Goal: Information Seeking & Learning: Learn about a topic

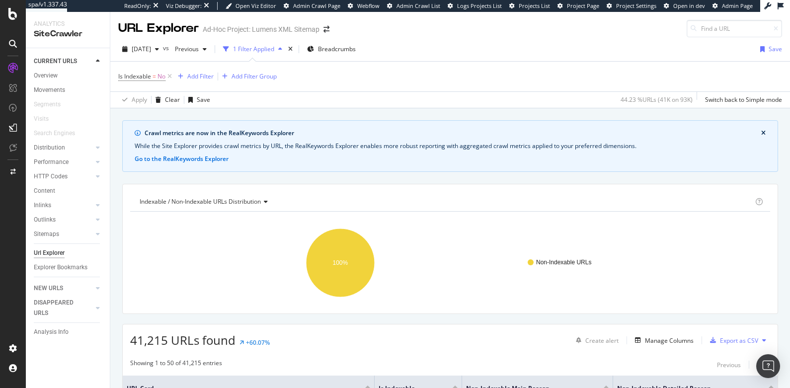
scroll to position [130, 0]
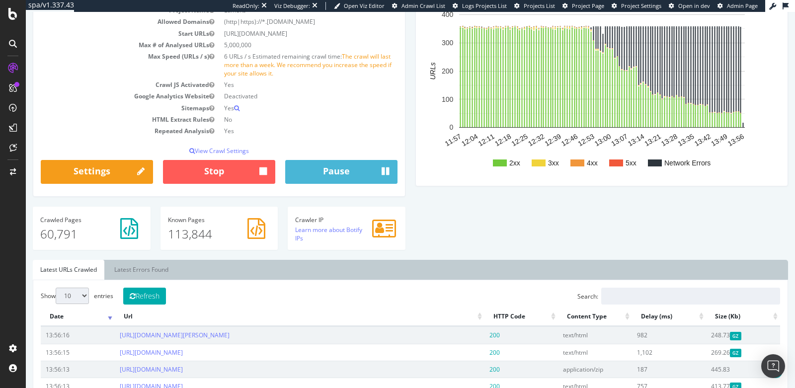
scroll to position [125, 0]
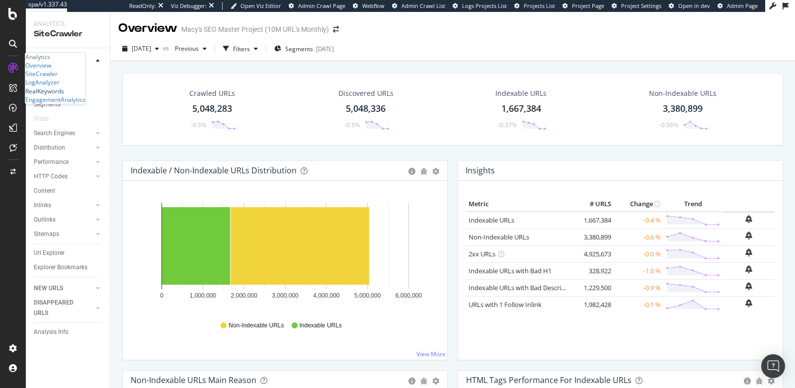
click at [64, 95] on div "RealKeywords" at bounding box center [44, 91] width 39 height 8
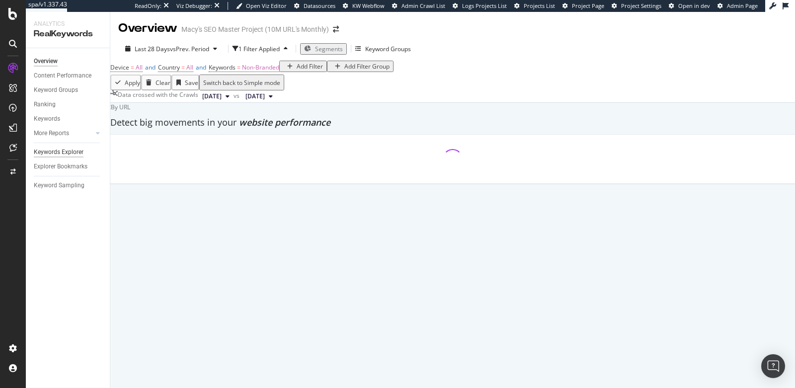
click at [52, 151] on div "Keywords Explorer" at bounding box center [59, 152] width 50 height 10
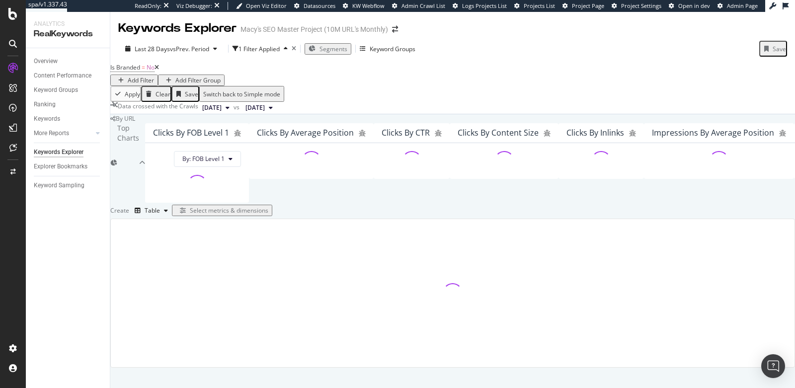
scroll to position [157, 0]
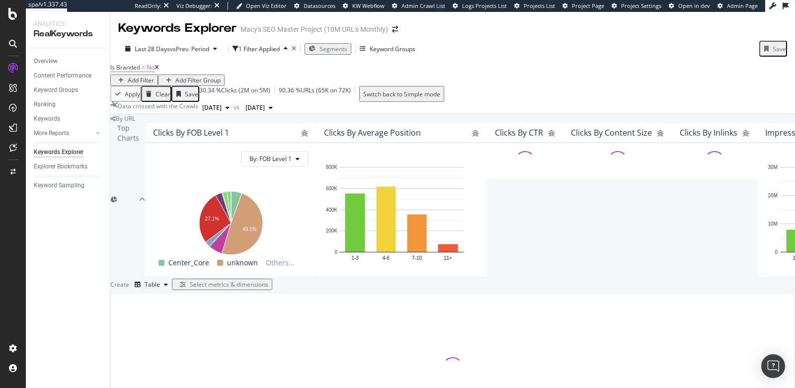
click at [268, 280] on div "Select metrics & dimensions" at bounding box center [229, 284] width 79 height 8
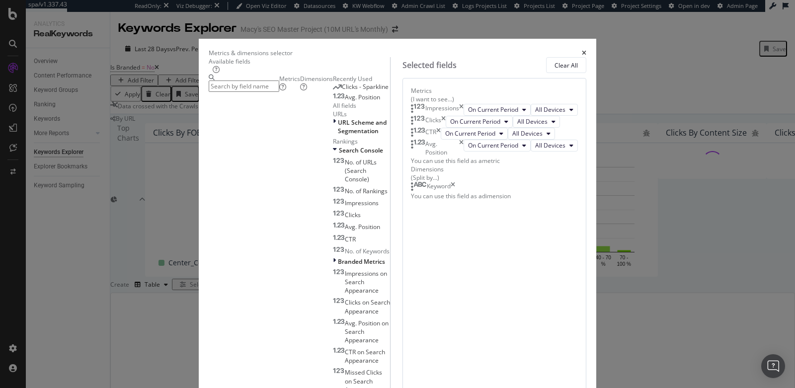
click at [464, 114] on icon "times" at bounding box center [461, 110] width 4 height 12
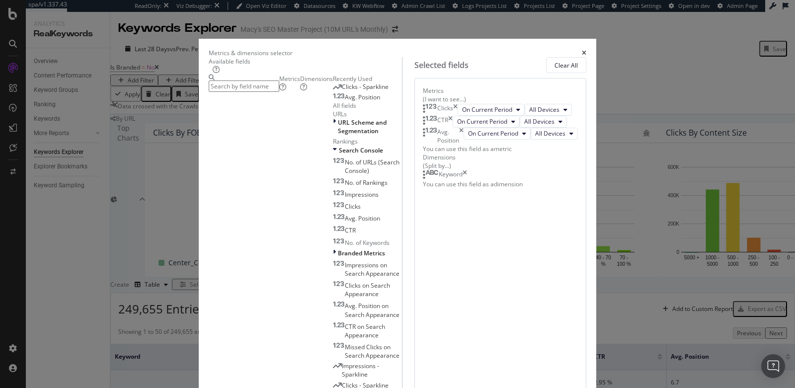
click at [453, 128] on icon "times" at bounding box center [450, 122] width 4 height 12
click at [464, 133] on icon "times" at bounding box center [461, 124] width 4 height 17
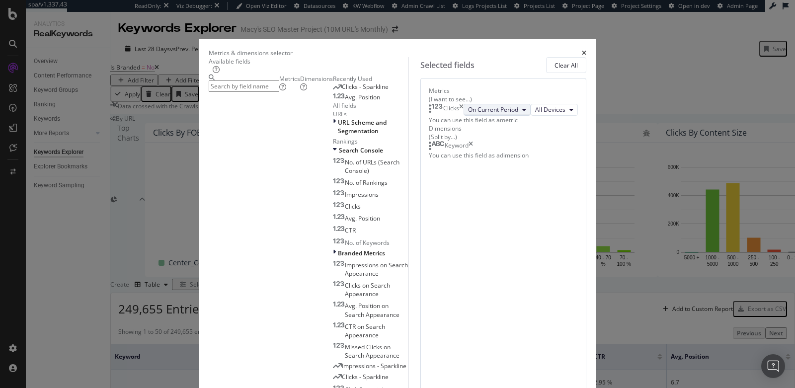
click at [468, 114] on span "On Current Period" at bounding box center [493, 109] width 50 height 8
click at [535, 114] on span "All Devices" at bounding box center [550, 109] width 30 height 8
click at [473, 151] on icon "times" at bounding box center [471, 146] width 4 height 10
click at [279, 91] on input "modal" at bounding box center [244, 86] width 71 height 11
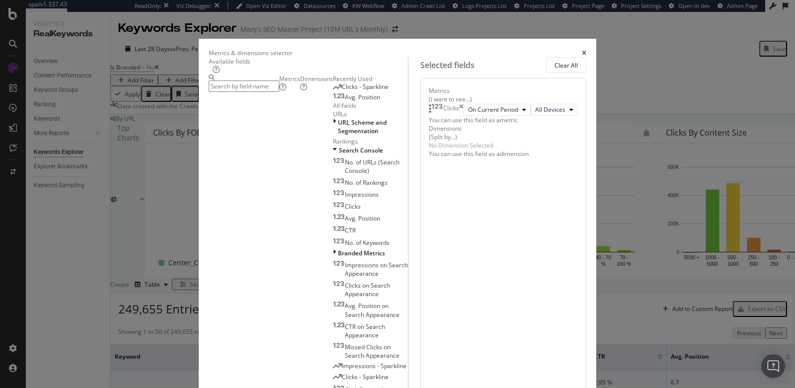
click at [279, 88] on input "modal" at bounding box center [244, 86] width 71 height 11
type input "n"
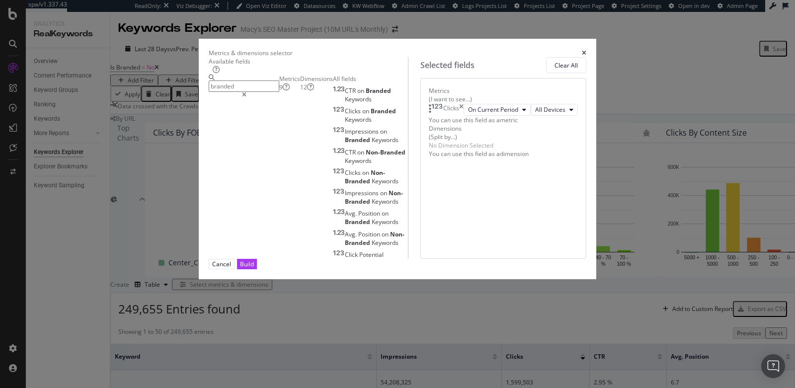
type input "branded"
click at [312, 91] on div "Dimensions 12" at bounding box center [316, 83] width 33 height 17
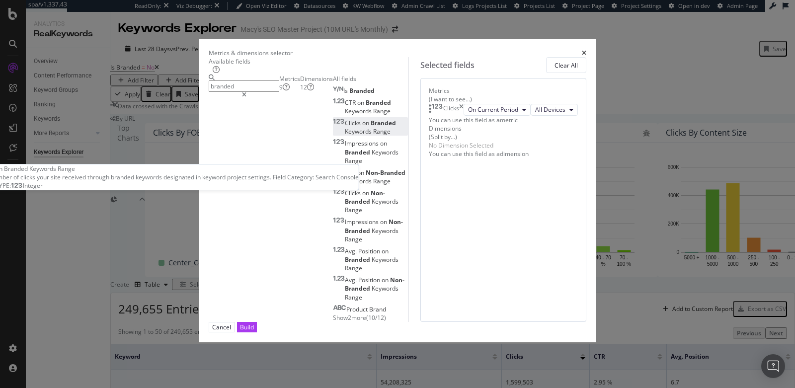
click at [371, 127] on span "Branded" at bounding box center [383, 123] width 25 height 8
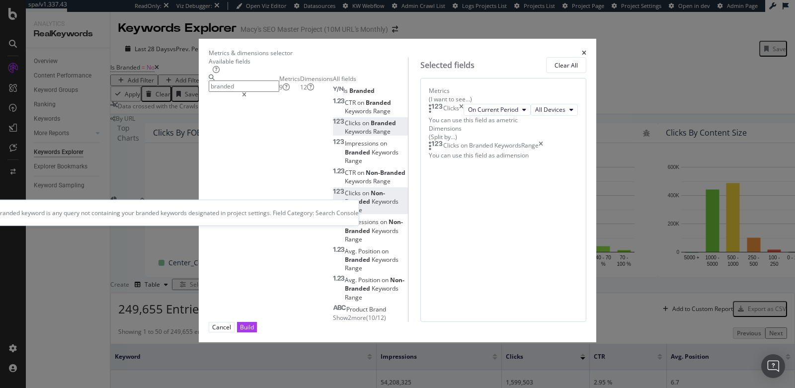
click at [362, 197] on span "on" at bounding box center [366, 193] width 8 height 8
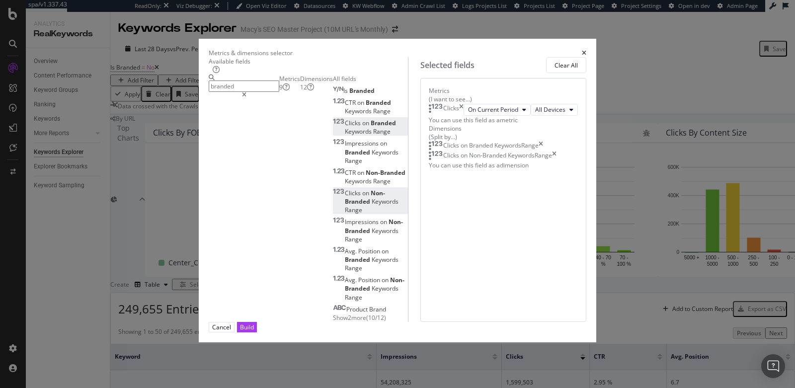
click at [557, 161] on icon "times" at bounding box center [554, 156] width 4 height 10
click at [543, 151] on div "Clicks on Branded Keywords Range" at bounding box center [486, 146] width 114 height 10
click at [333, 314] on span "Show 2 more" at bounding box center [349, 318] width 33 height 8
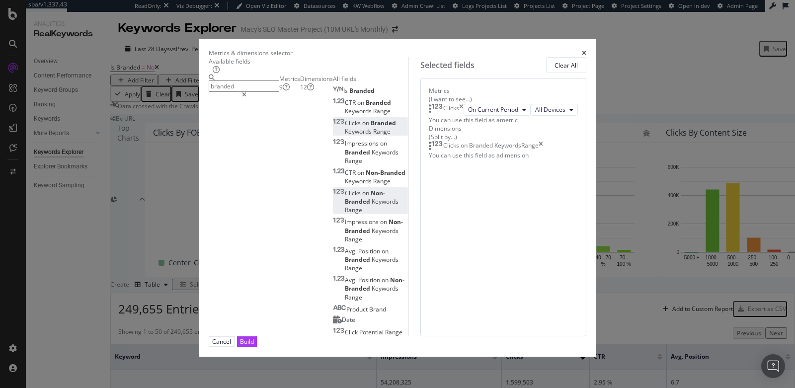
click at [543, 151] on icon "times" at bounding box center [541, 146] width 4 height 10
click at [254, 346] on div "Build" at bounding box center [247, 341] width 14 height 8
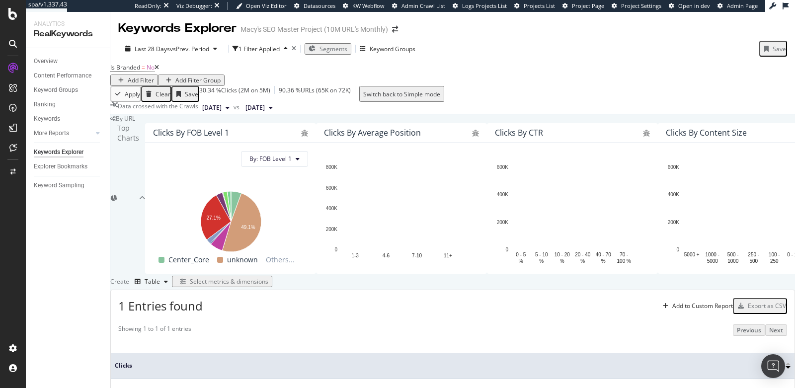
scroll to position [186, 0]
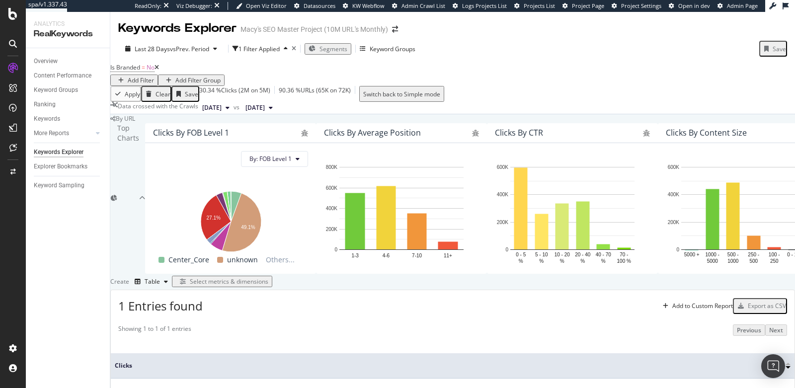
click at [268, 277] on div "Select metrics & dimensions" at bounding box center [229, 281] width 79 height 8
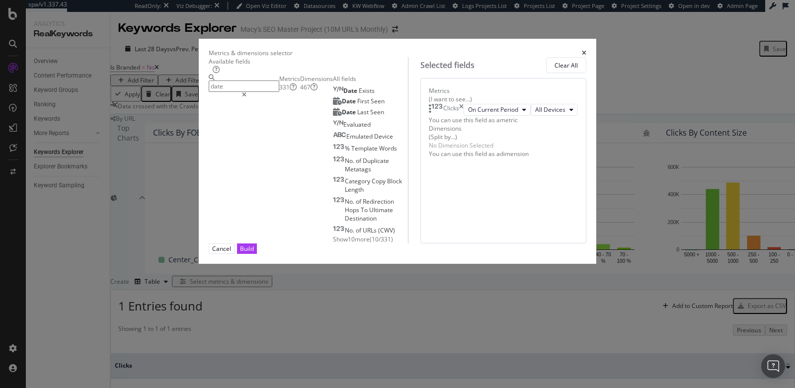
type input "date"
click at [300, 91] on div "Dimensions 467" at bounding box center [316, 83] width 33 height 17
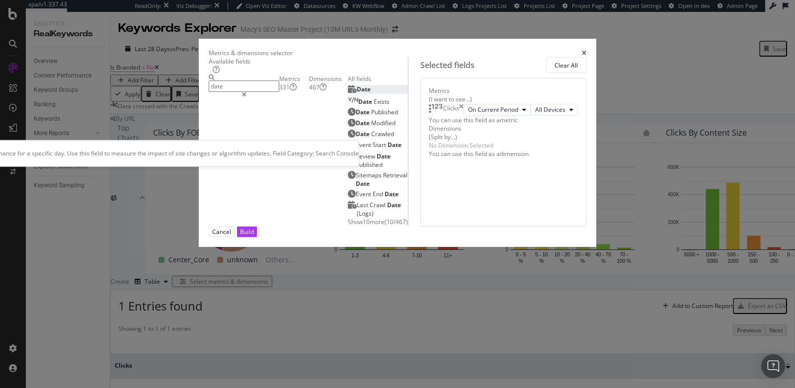
click at [348, 93] on div "Date" at bounding box center [359, 89] width 23 height 8
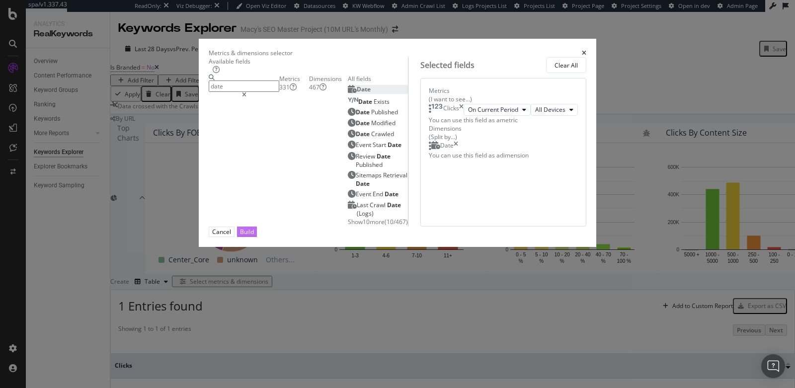
click at [254, 237] on div "Build" at bounding box center [247, 231] width 14 height 9
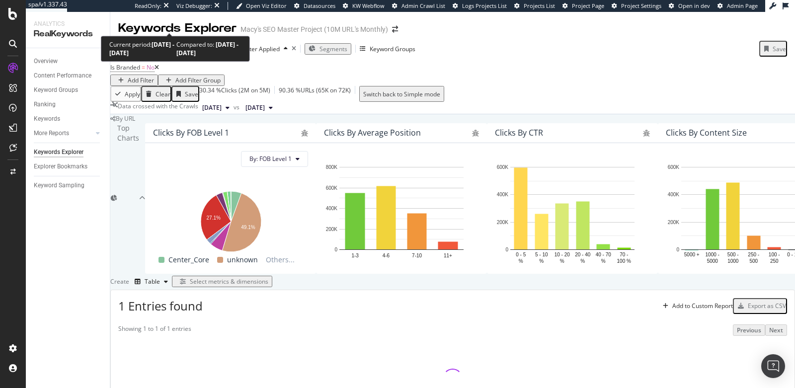
click at [173, 45] on span "vs Prev. Period" at bounding box center [189, 49] width 39 height 8
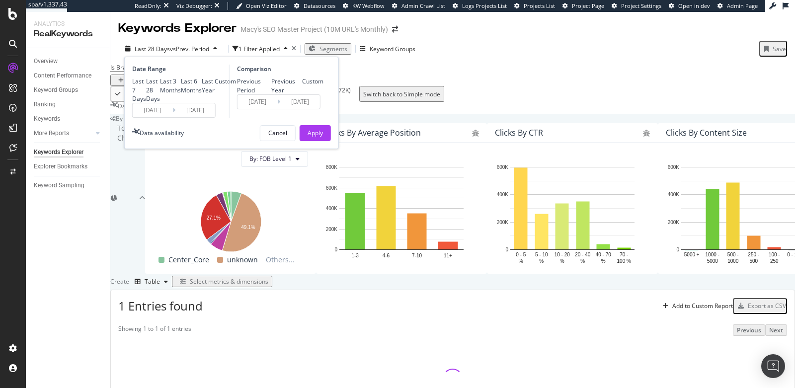
click at [215, 82] on div "Custom" at bounding box center [215, 82] width 0 height 0
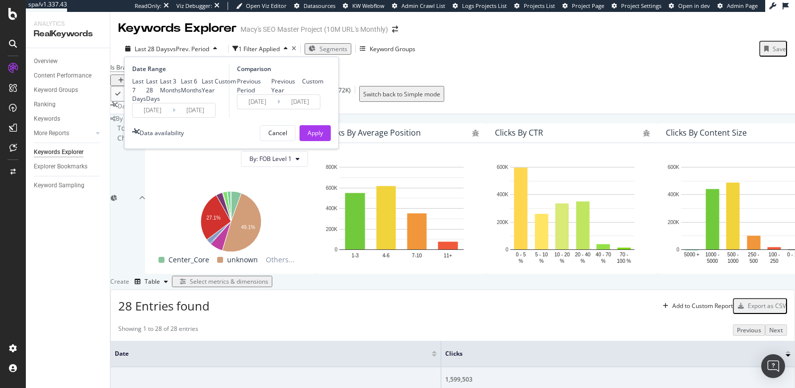
click at [152, 117] on input "2025/08/26" at bounding box center [153, 110] width 40 height 14
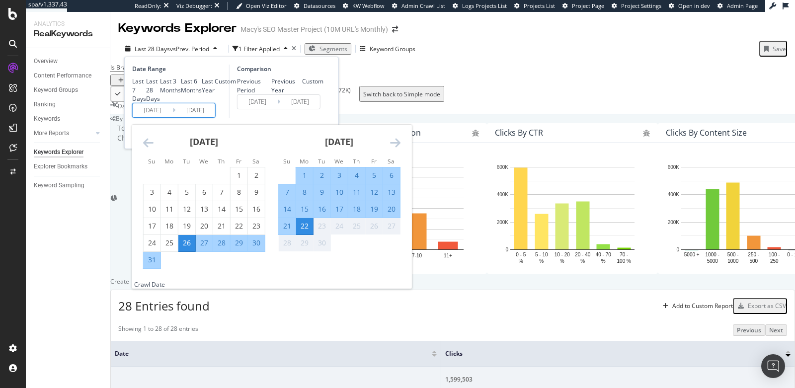
click at [147, 149] on icon "Move backward to switch to the previous month." at bounding box center [148, 143] width 10 height 12
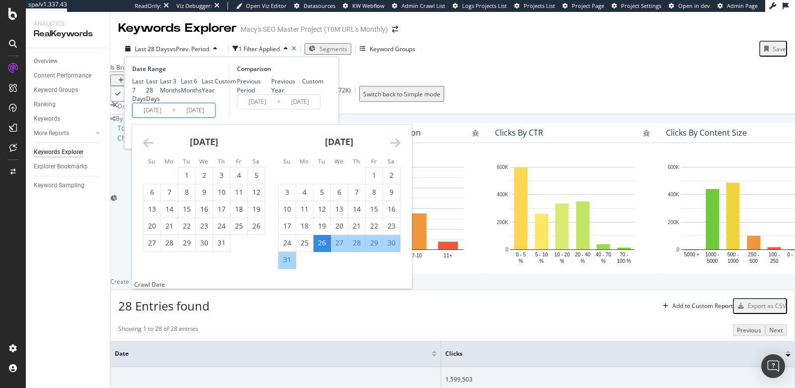
click at [162, 117] on input "2025/08/26" at bounding box center [153, 110] width 40 height 14
type input "2025/08/26"
type input "2023/07/30"
type input "2024/08/25"
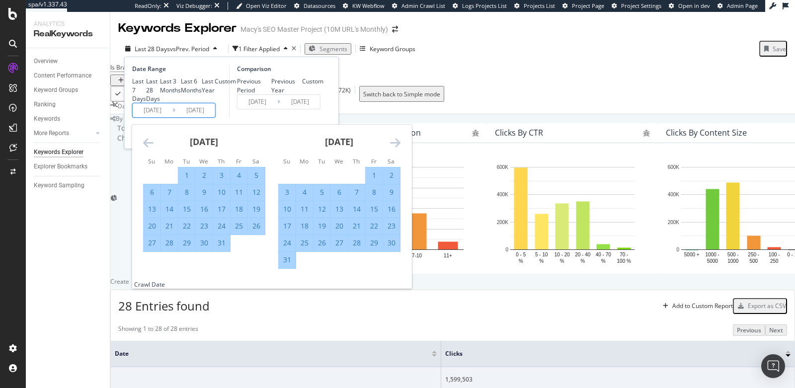
click at [158, 117] on input "2024/08/26" at bounding box center [153, 110] width 40 height 14
type input "2024/08/26"
type input "2022/05/29"
type input "2024/01/25"
click at [167, 117] on input "2024/01/26" at bounding box center [153, 110] width 40 height 14
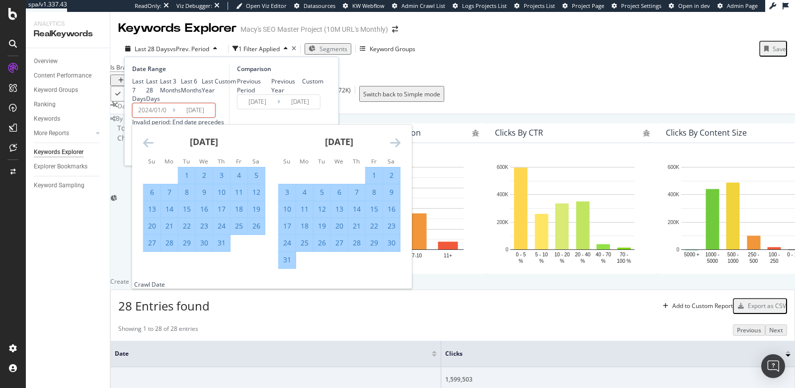
type input "2024/01/26"
type input "2022/04/09"
type input "2023/12/31"
click at [191, 117] on input "2025/09/22" at bounding box center [195, 110] width 40 height 14
click at [147, 117] on input "2024/01/01" at bounding box center [153, 110] width 40 height 14
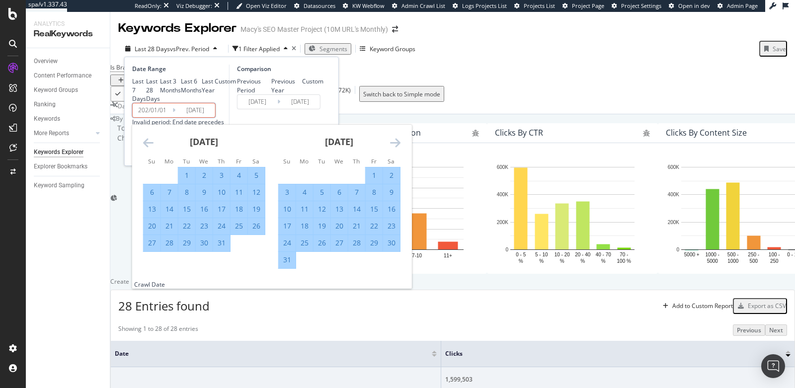
type input "2024/01/01"
type input "2024/04/10"
type input "2024/12/31"
type input "2025/01/01"
click at [201, 117] on input "2024/09/22" at bounding box center [195, 110] width 40 height 14
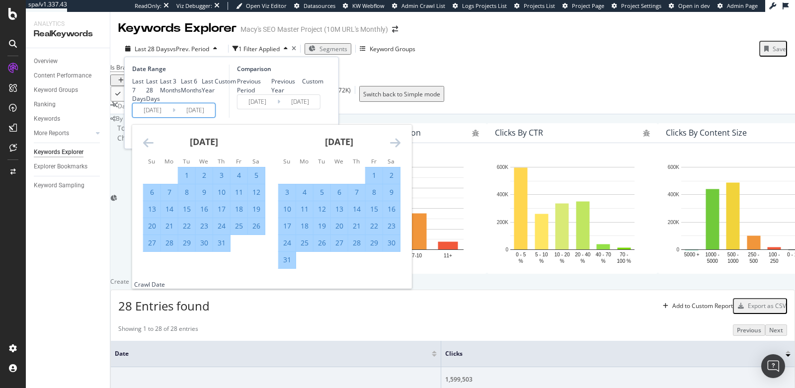
click at [208, 117] on input "2024/01/22" at bounding box center [195, 110] width 40 height 14
click at [259, 118] on div "Comparison Previous Period Previous Year Custom 2024/04/10 Navigate forward to …" at bounding box center [276, 91] width 94 height 53
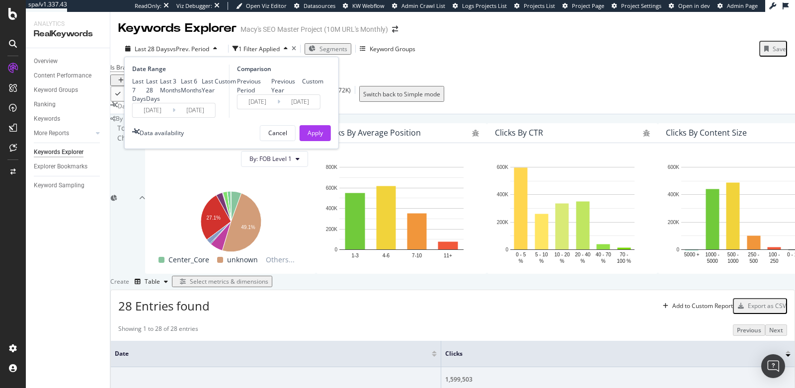
click at [194, 117] on input "2025/09/22" at bounding box center [195, 110] width 40 height 14
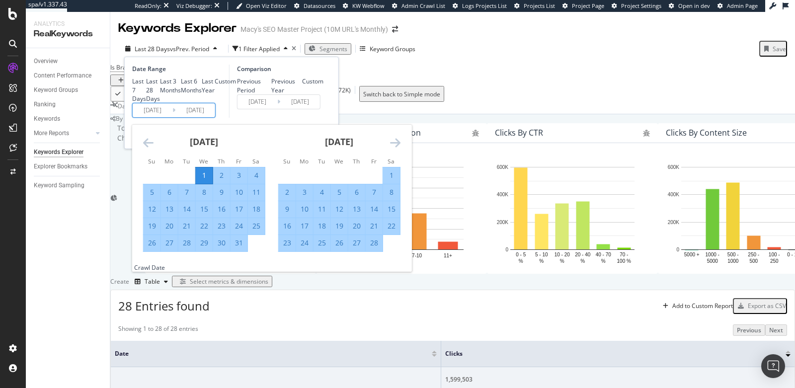
type input "2025/09/22"
click at [150, 117] on input "2025/01/01" at bounding box center [153, 110] width 40 height 14
type input "2025/01/01"
type input "2022/04/09"
type input "2023/12/31"
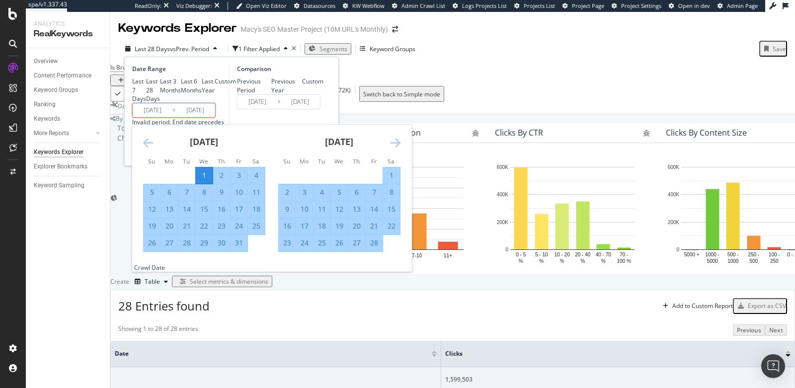
type input "2024/01/01"
click at [193, 117] on input "2025/09/22" at bounding box center [195, 110] width 40 height 14
click at [202, 117] on input "2025/09/22" at bounding box center [195, 110] width 40 height 14
type input "2025/09/22"
type input "2022/12/09"
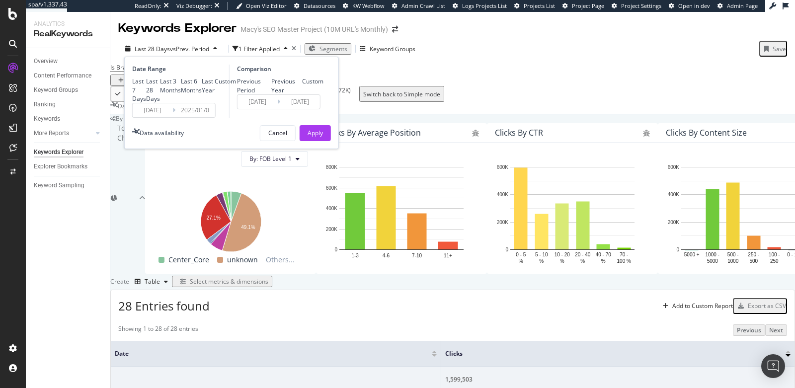
type input "2025/01/01"
type input "2022/12/30"
type input "2025/01/01"
click at [319, 137] on div "Apply" at bounding box center [315, 133] width 15 height 8
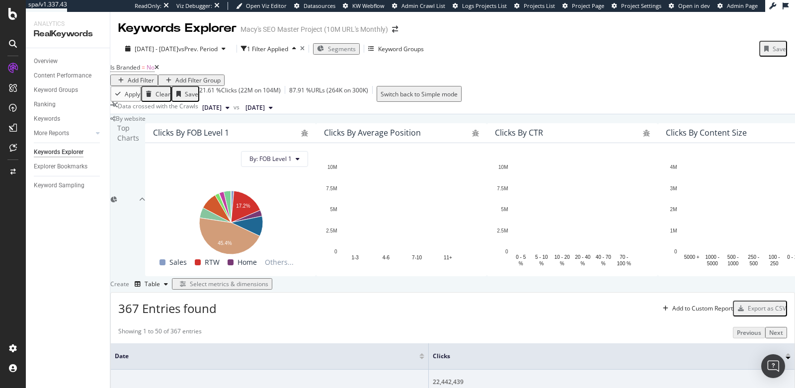
scroll to position [161, 0]
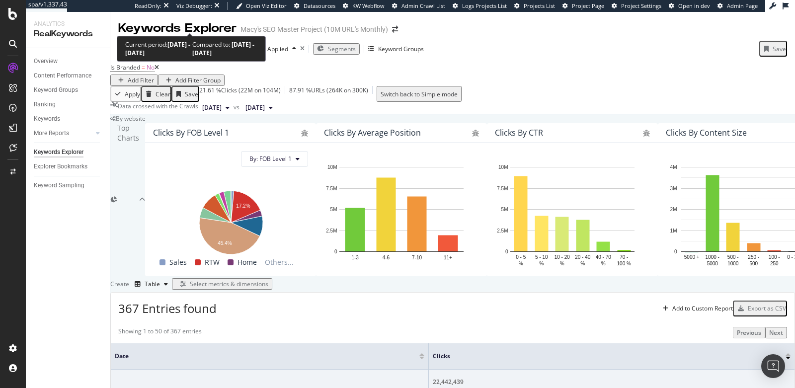
click at [162, 45] on span "2024 Jan. 1st - 2025 Jan. 1st" at bounding box center [157, 49] width 44 height 8
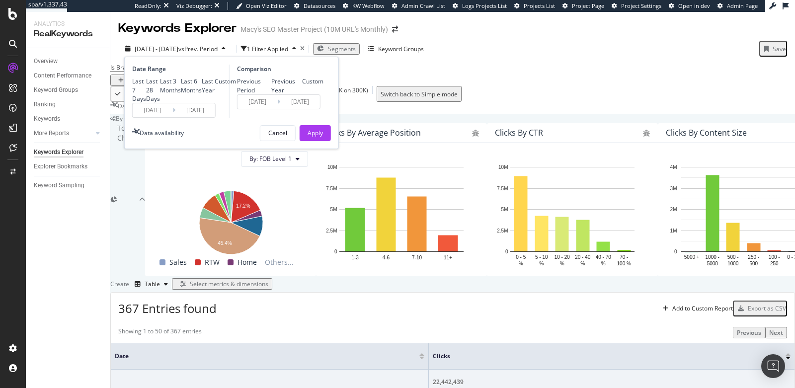
click at [385, 276] on div "Create Table Select metrics & dimensions" at bounding box center [452, 284] width 685 height 16
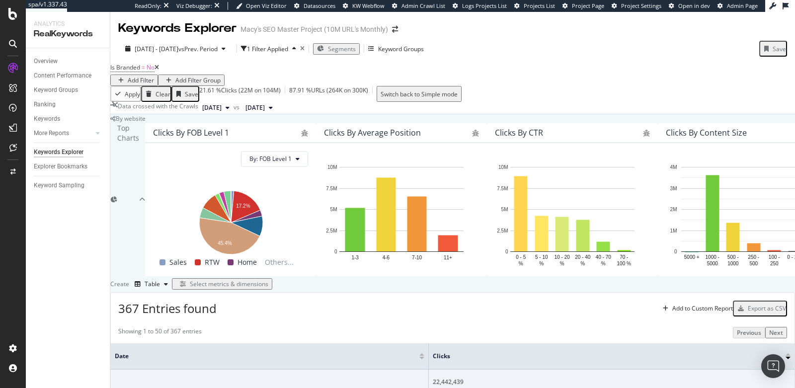
scroll to position [252, 0]
click at [750, 304] on div "Export as CSV" at bounding box center [767, 308] width 38 height 8
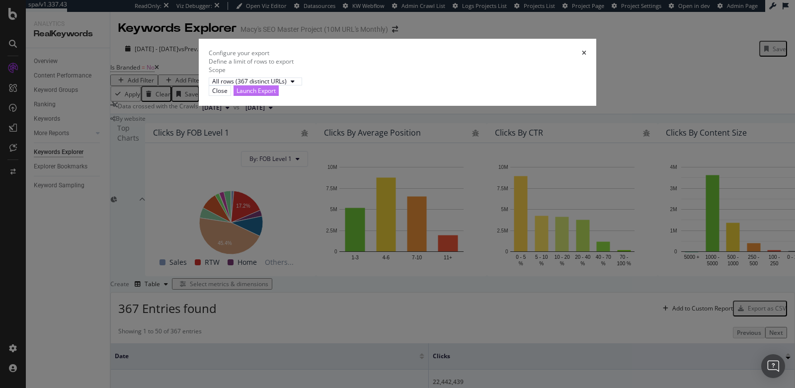
click at [276, 95] on div "Launch Export" at bounding box center [256, 90] width 39 height 8
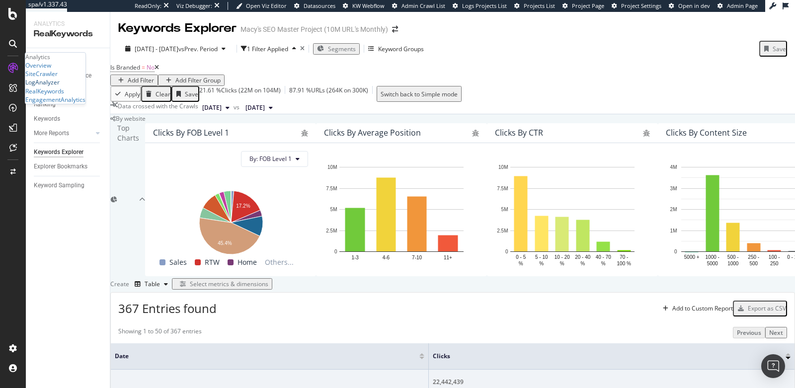
click at [56, 86] on div "LogAnalyzer" at bounding box center [42, 82] width 34 height 8
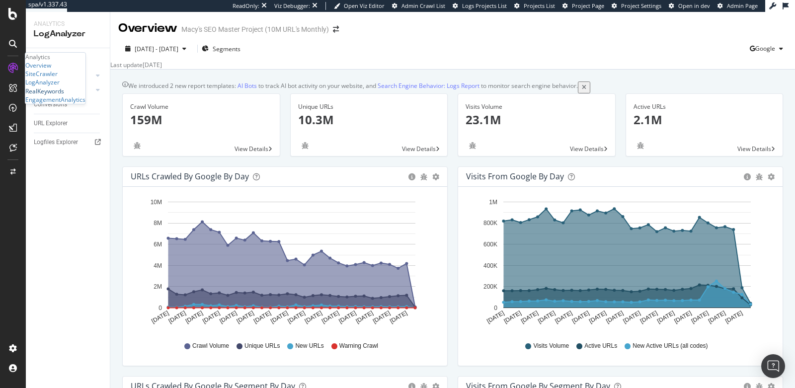
click at [49, 95] on div "RealKeywords" at bounding box center [44, 91] width 39 height 8
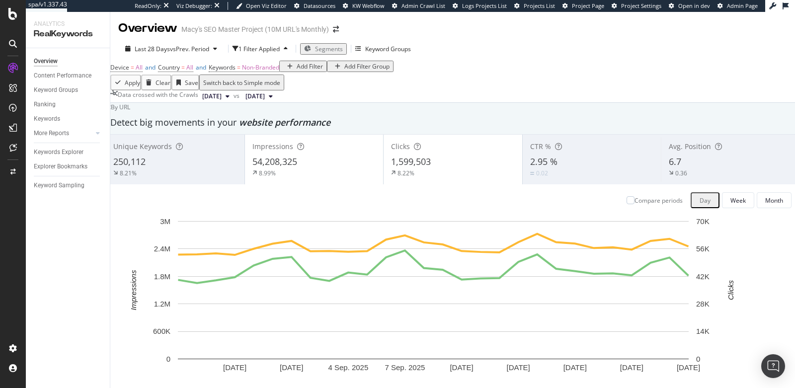
click at [283, 71] on div "Add Filter" at bounding box center [303, 66] width 40 height 8
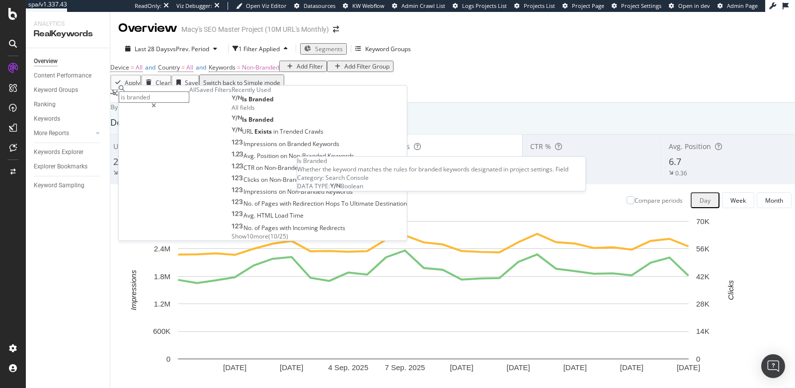
type input "is branded"
click at [249, 103] on span "Branded" at bounding box center [261, 99] width 25 height 8
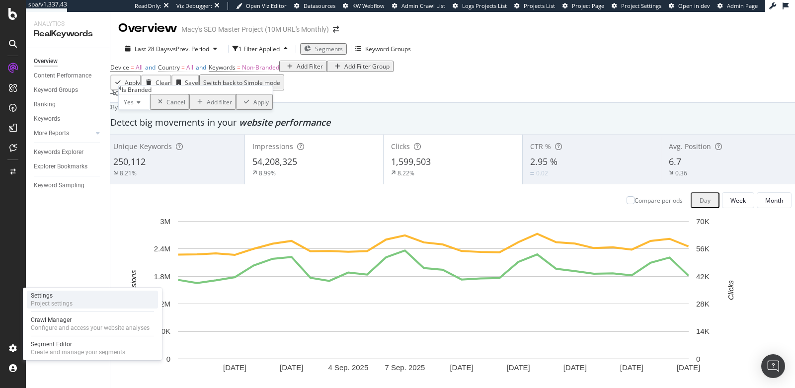
click at [52, 302] on div "Project settings" at bounding box center [52, 304] width 42 height 8
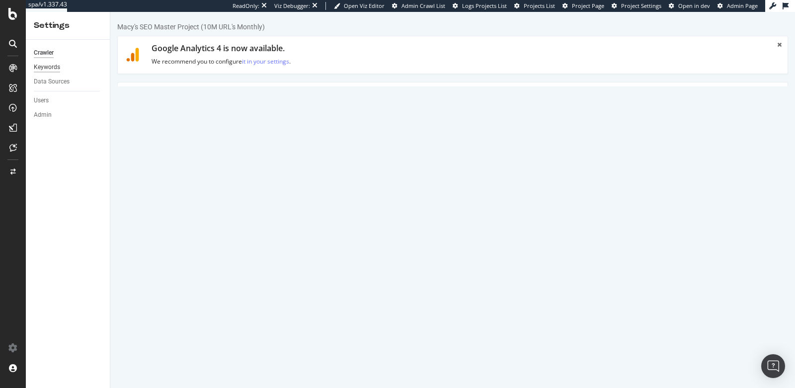
click at [53, 70] on div "Keywords" at bounding box center [47, 67] width 26 height 10
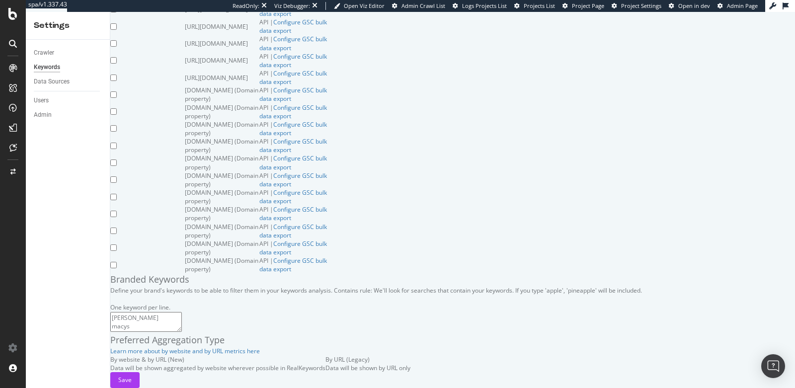
scroll to position [1921, 0]
click at [181, 312] on textarea "macy macys macy's macey maycy maycey macie mcays myces" at bounding box center [146, 322] width 72 height 20
drag, startPoint x: 132, startPoint y: 177, endPoint x: 210, endPoint y: 275, distance: 125.2
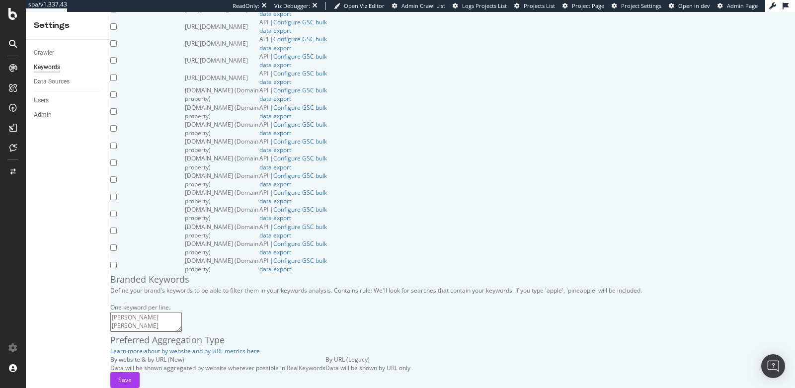
click at [182, 312] on textarea "macy macys macy's macey maycy maycey macie mcays myces" at bounding box center [146, 322] width 72 height 20
drag, startPoint x: 154, startPoint y: 224, endPoint x: 134, endPoint y: 225, distance: 19.9
click at [134, 312] on textarea "macy macys macy's macey maycy maycey macie mcays myces" at bounding box center [146, 322] width 72 height 20
click at [166, 312] on textarea "macy macys macy's macey maycy maycey macie mcays myces" at bounding box center [146, 322] width 72 height 20
click at [50, 78] on div "SiteCrawler" at bounding box center [41, 74] width 32 height 8
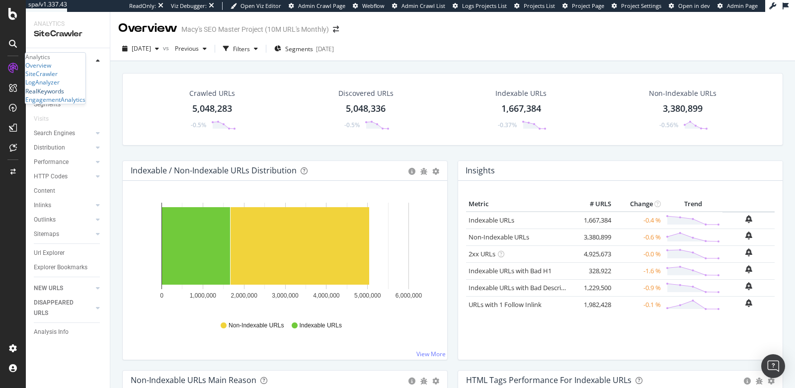
click at [52, 95] on div "RealKeywords" at bounding box center [44, 91] width 39 height 8
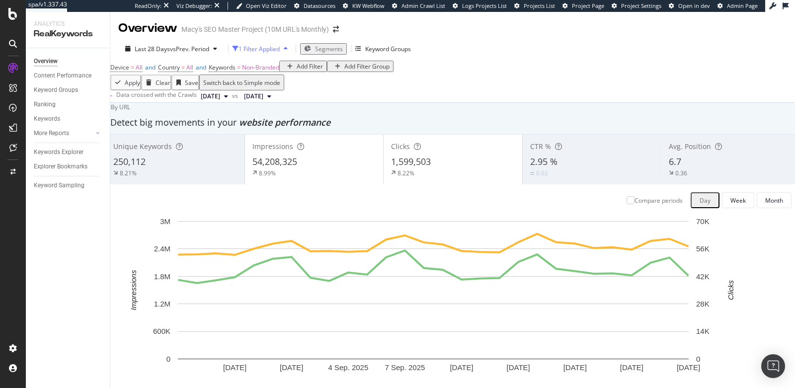
click at [267, 53] on div "1 Filter Applied" at bounding box center [259, 49] width 41 height 8
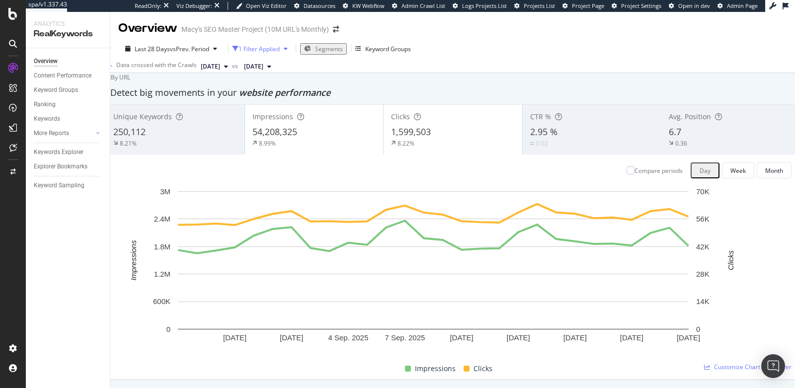
click at [246, 53] on div "1 Filter Applied" at bounding box center [262, 48] width 59 height 15
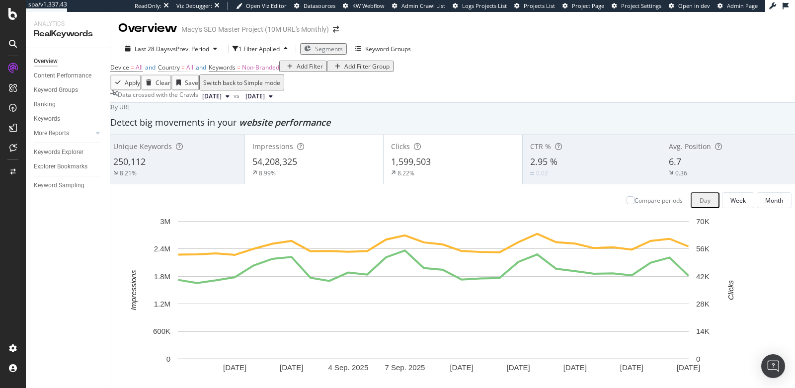
click at [297, 71] on div "Add Filter" at bounding box center [310, 66] width 26 height 8
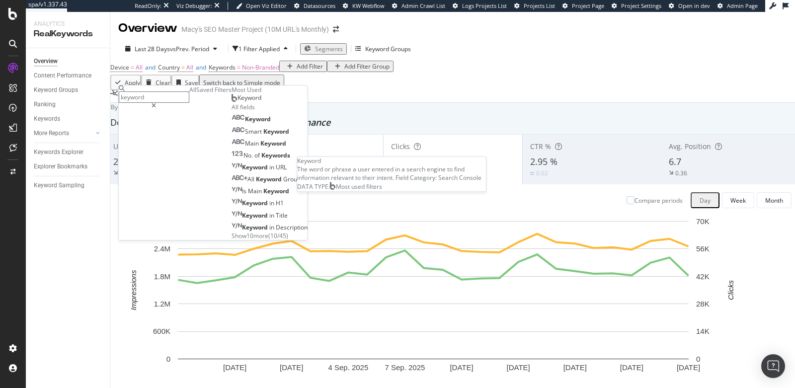
type input "keyword"
click at [238, 102] on span "Keyword" at bounding box center [250, 97] width 24 height 8
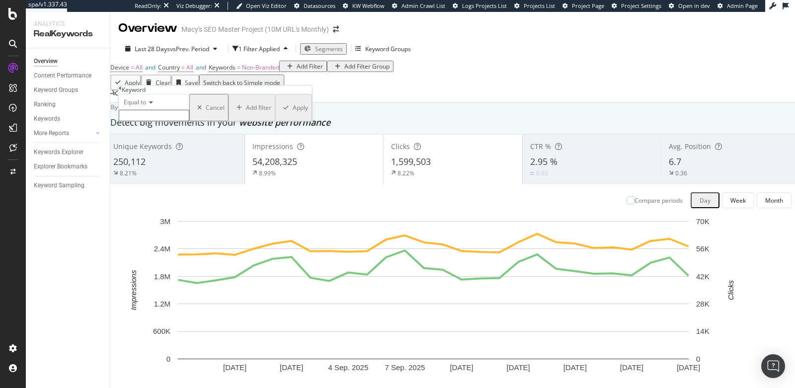
click at [146, 106] on span "Equal to" at bounding box center [135, 102] width 22 height 8
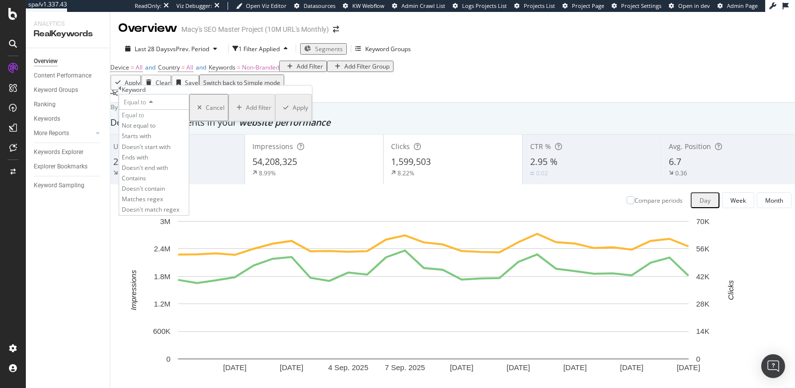
click at [178, 110] on div "Equal to" at bounding box center [154, 102] width 71 height 16
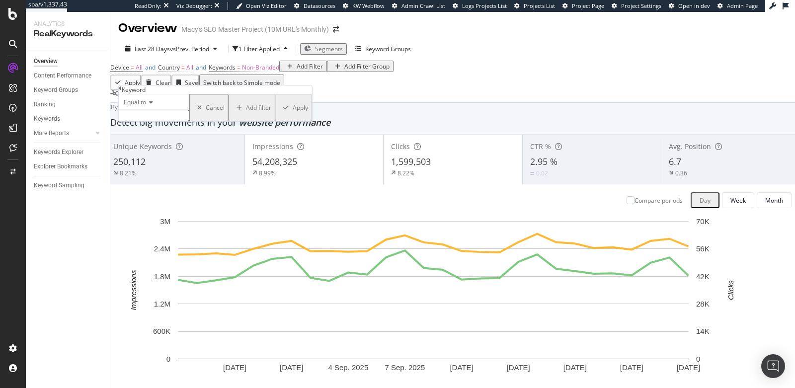
click at [151, 105] on icon at bounding box center [149, 102] width 7 height 6
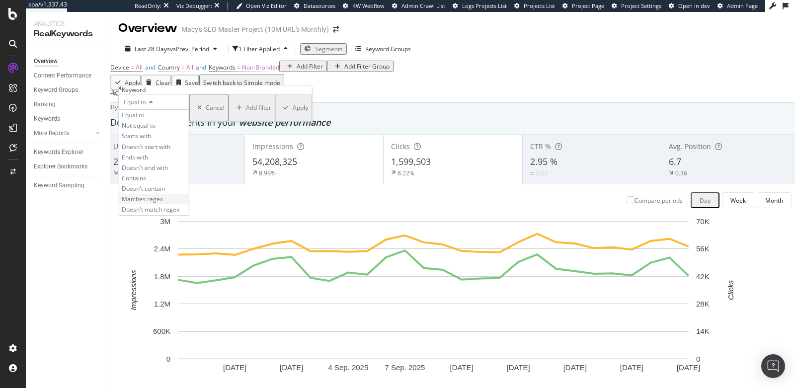
click at [163, 203] on span "Matches regex" at bounding box center [142, 199] width 41 height 8
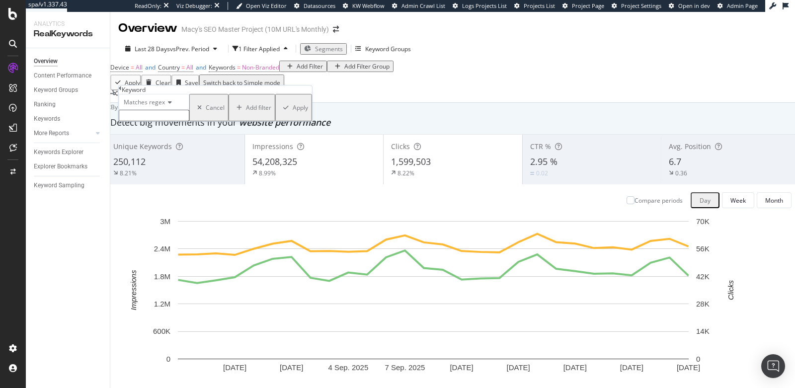
click at [152, 121] on input "text" at bounding box center [154, 115] width 71 height 11
click at [275, 121] on button "Apply" at bounding box center [293, 107] width 37 height 27
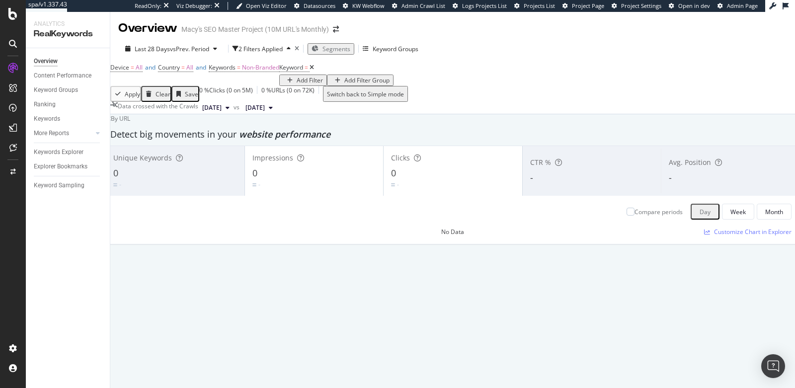
click at [310, 71] on icon at bounding box center [312, 68] width 4 height 6
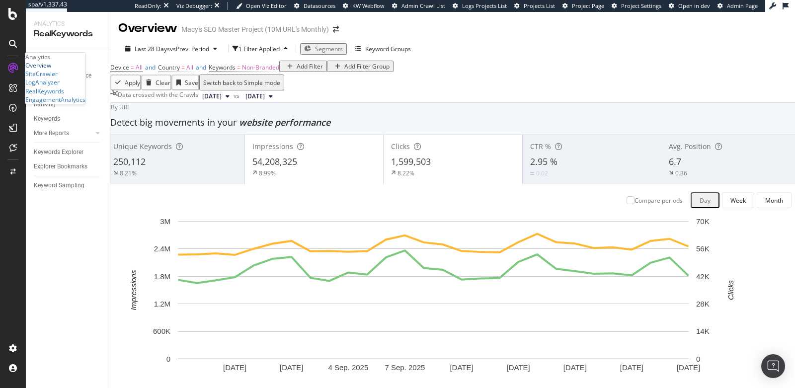
click at [51, 70] on div "Overview" at bounding box center [38, 65] width 26 height 8
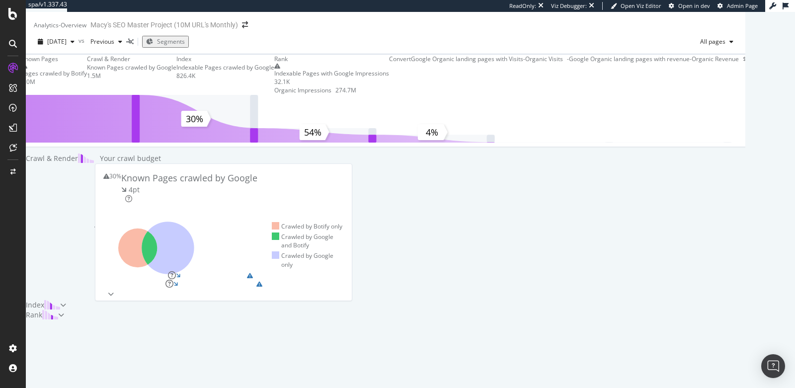
scroll to position [250, 0]
click at [118, 298] on div "Show more" at bounding box center [133, 294] width 31 height 8
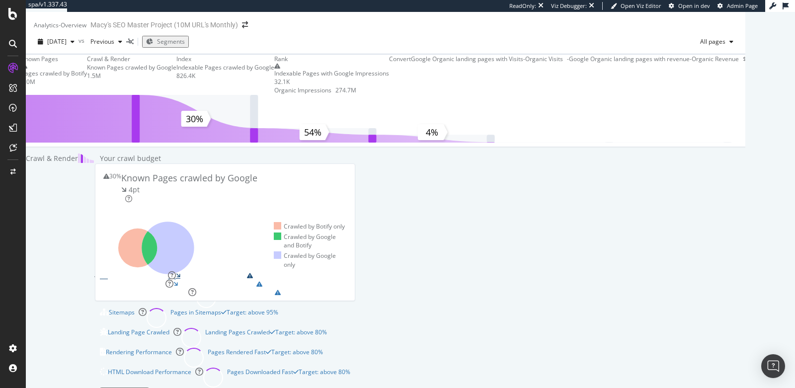
scroll to position [328, 0]
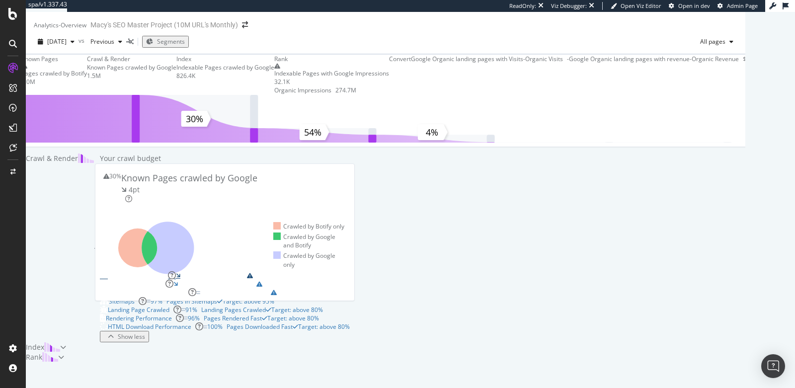
click at [350, 271] on div "Server Performance 68% Pages Served Fast Target: above 90%" at bounding box center [225, 275] width 250 height 8
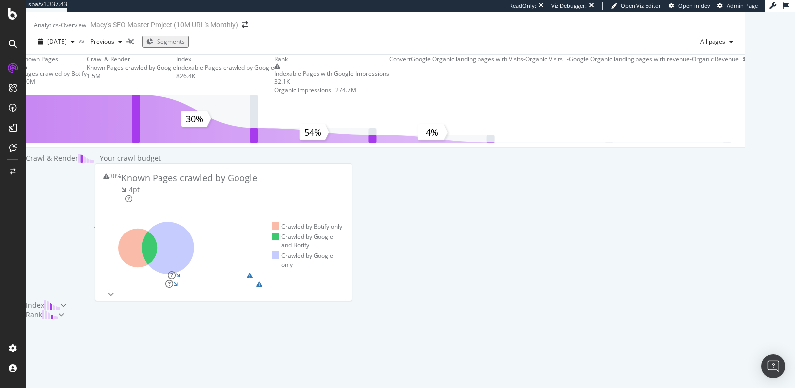
scroll to position [237, 0]
click at [60, 300] on div "Index" at bounding box center [43, 305] width 34 height 10
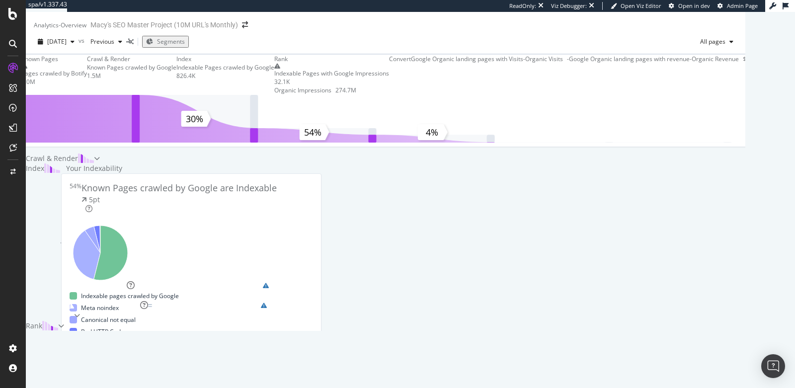
click at [64, 321] on div "Rank" at bounding box center [45, 326] width 38 height 10
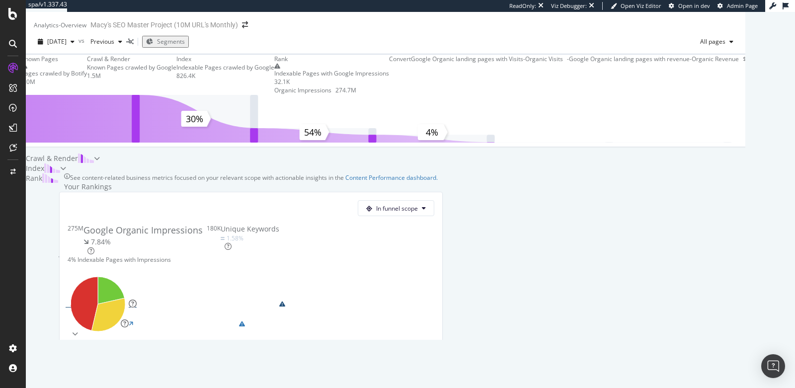
scroll to position [0, 0]
click at [100, 164] on div "Crawl & Render" at bounding box center [63, 159] width 74 height 10
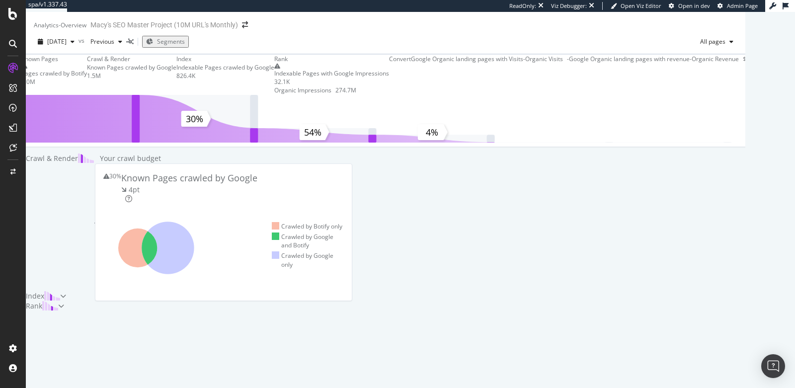
scroll to position [239, 0]
click at [118, 298] on div "Show more" at bounding box center [133, 294] width 31 height 8
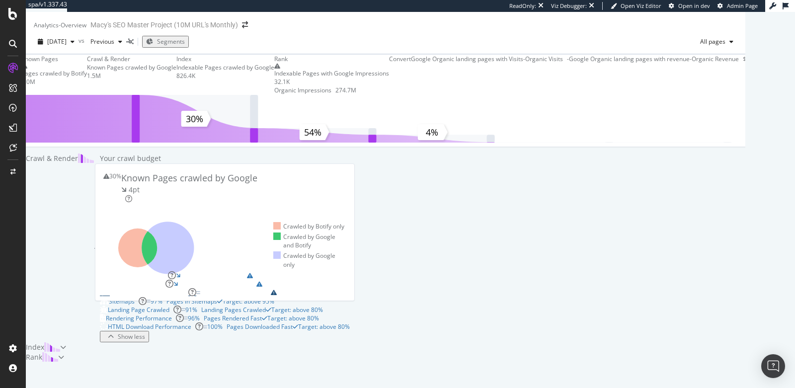
scroll to position [278, 0]
click at [350, 297] on div "Internal Linking - Discovery 86% Discoverable Pages Target: above 95%" at bounding box center [225, 292] width 250 height 8
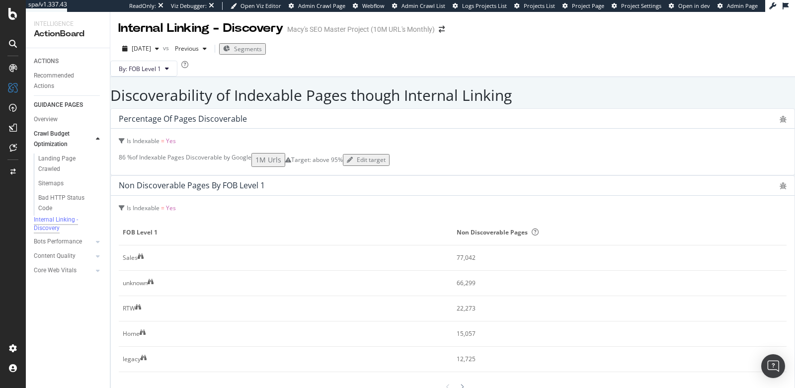
scroll to position [496, 0]
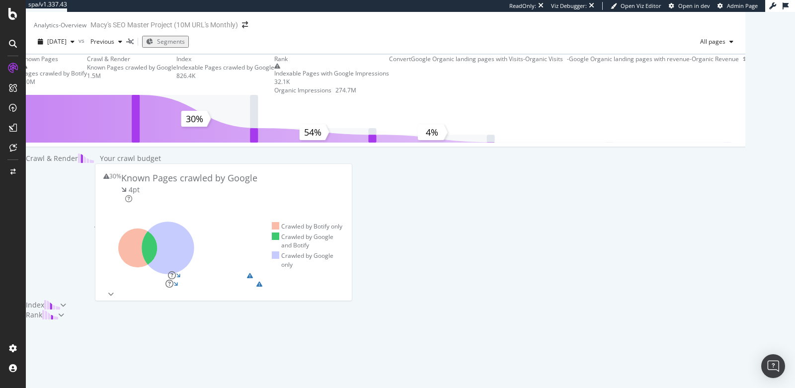
scroll to position [253, 0]
click at [62, 129] on div "CustomReports" at bounding box center [46, 125] width 43 height 8
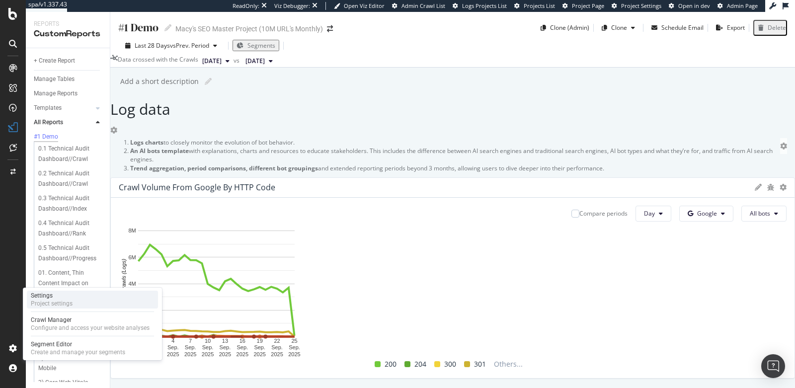
click at [69, 304] on div "Project settings" at bounding box center [52, 304] width 42 height 8
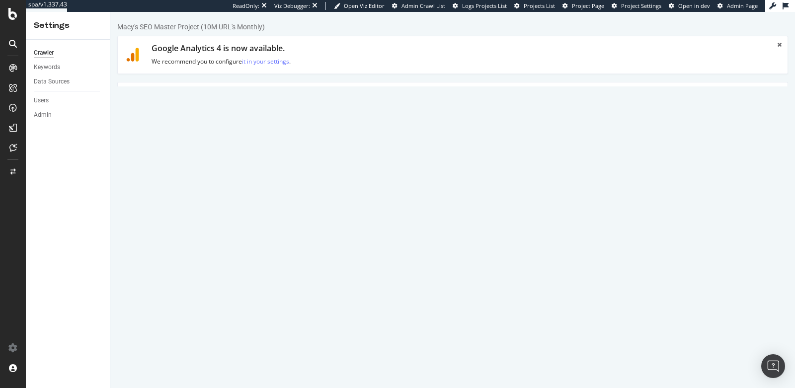
click at [357, 88] on link "HTML Extract" at bounding box center [344, 96] width 59 height 27
select select "exist"
select select "i"
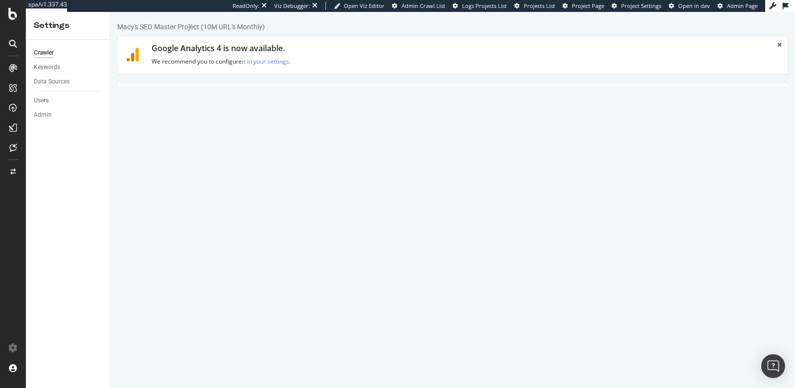
select select "html.length"
select select "exist"
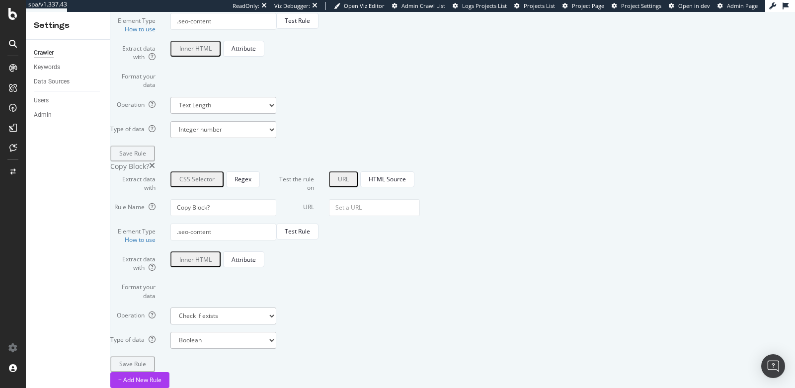
scroll to position [1281, 0]
click at [162, 376] on div "+ Add New Rule" at bounding box center [139, 380] width 43 height 8
click at [151, 162] on icon "times" at bounding box center [148, 167] width 6 height 10
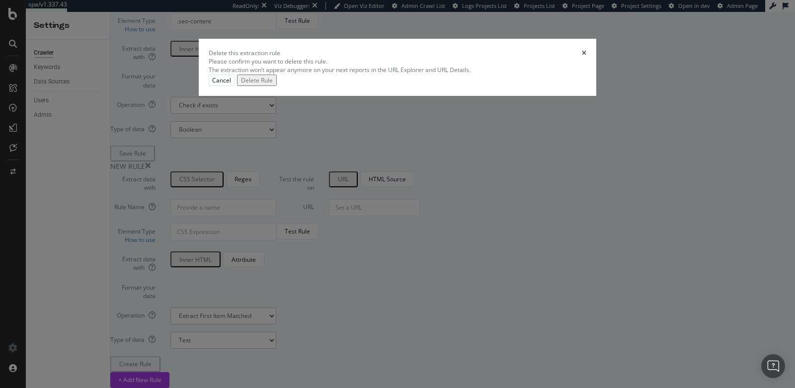
click at [273, 84] on div "Delete Rule" at bounding box center [257, 80] width 32 height 8
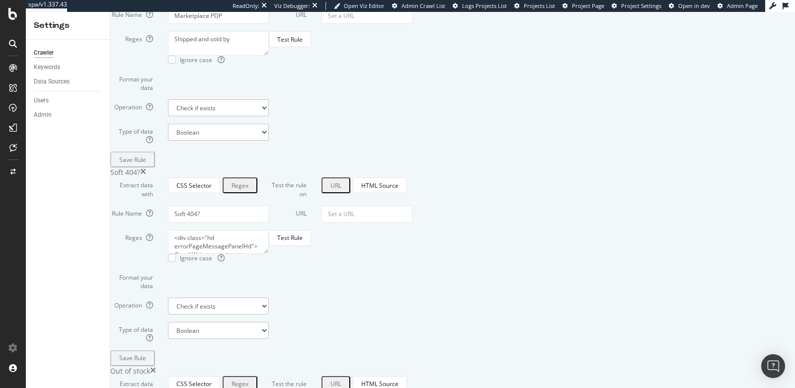
scroll to position [111, 0]
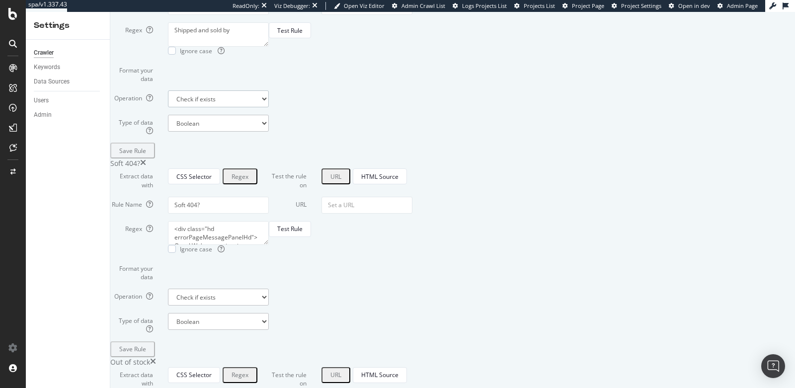
click at [269, 107] on select "Extract First Item Matched Extract First 3 Items Matched Count Number of Occure…" at bounding box center [218, 98] width 101 height 17
click at [269, 132] on select "Boolean" at bounding box center [218, 123] width 101 height 17
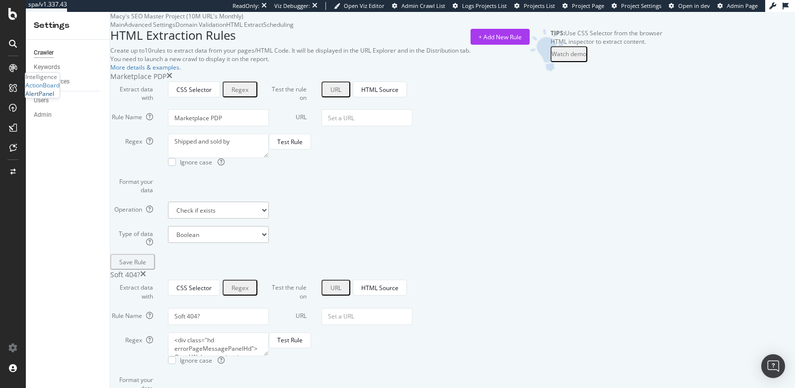
click at [46, 98] on div "AlertPanel" at bounding box center [39, 93] width 29 height 8
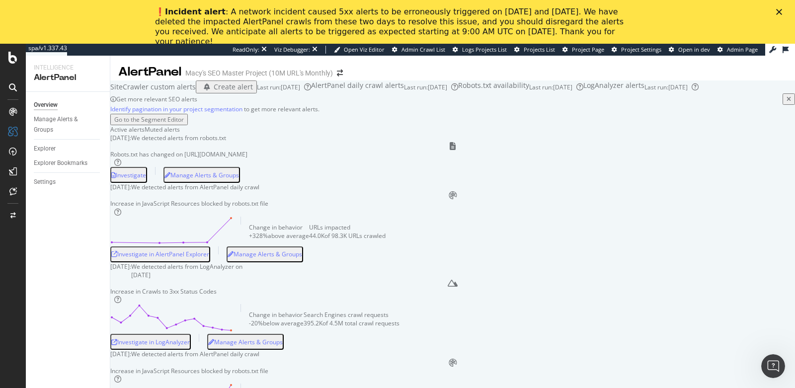
scroll to position [31, 0]
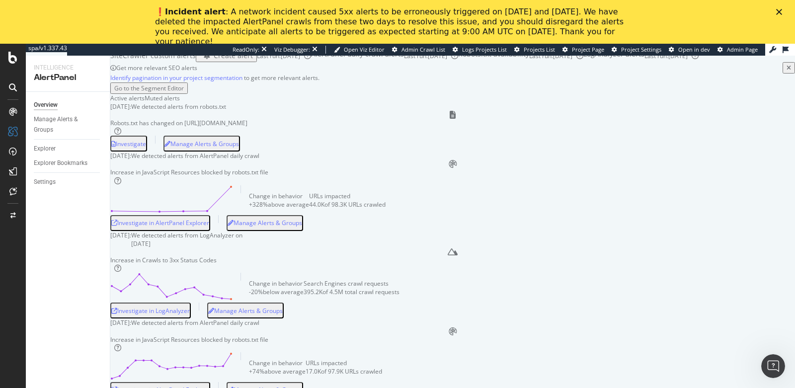
click at [245, 61] on div "Create alert" at bounding box center [233, 56] width 39 height 10
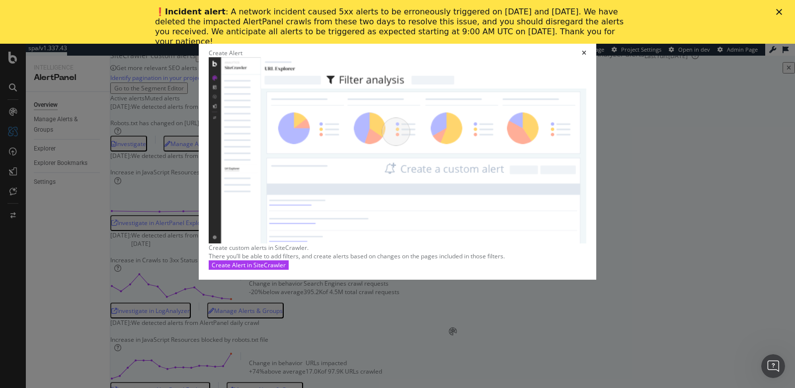
click at [582, 56] on icon "times" at bounding box center [584, 53] width 4 height 6
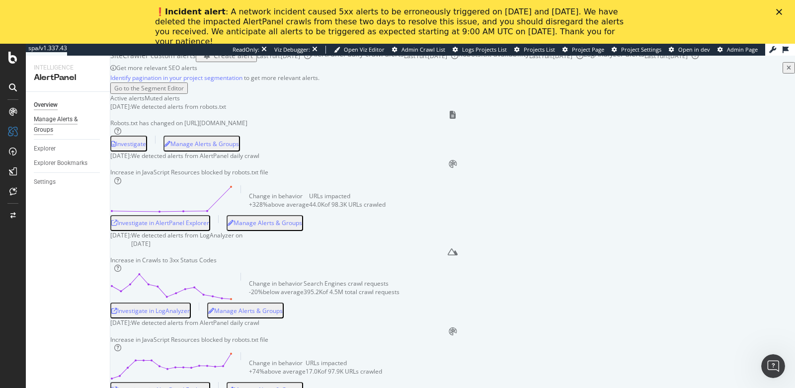
click at [34, 126] on div "Manage Alerts & Groups" at bounding box center [64, 124] width 60 height 21
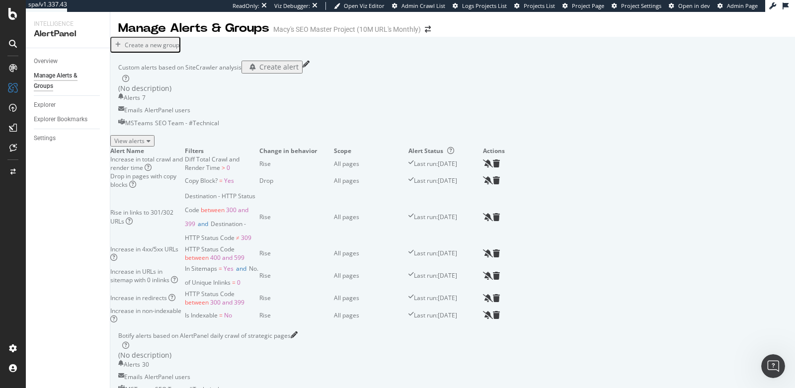
click at [151, 145] on div "View alerts" at bounding box center [132, 141] width 36 height 8
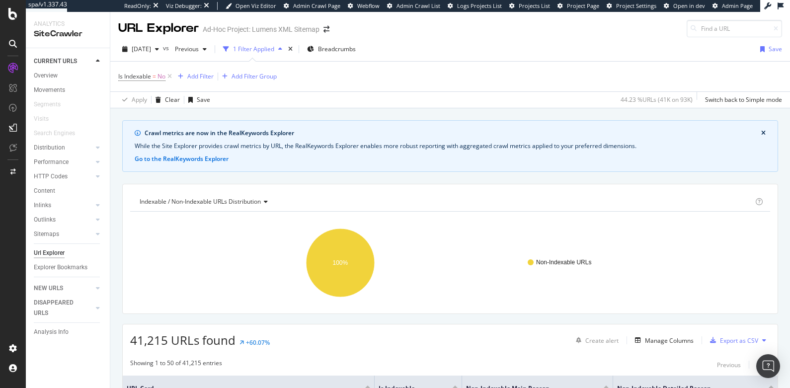
scroll to position [130, 0]
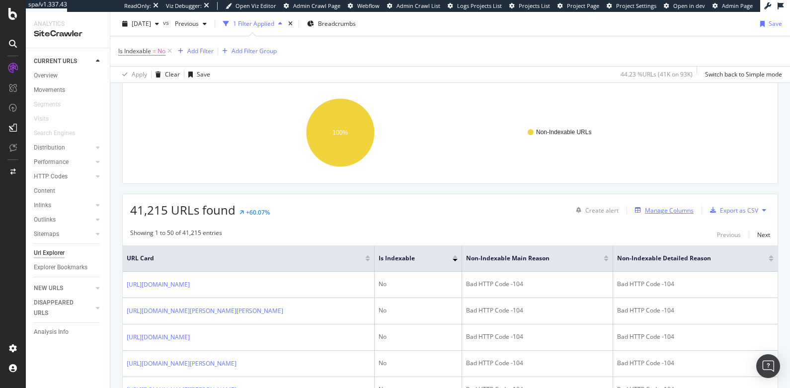
click at [669, 208] on div "Manage Columns" at bounding box center [669, 210] width 49 height 8
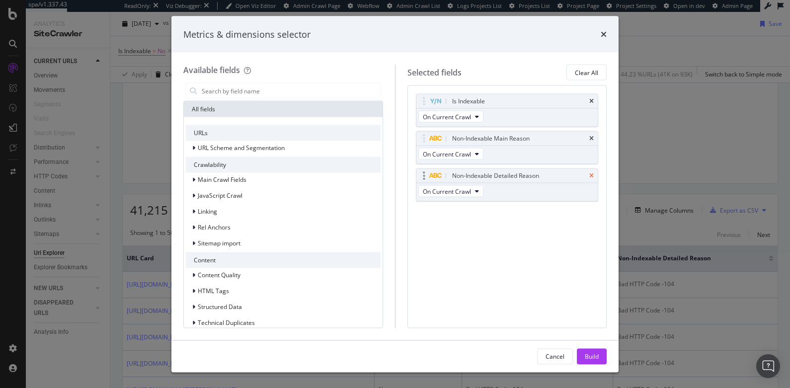
click at [592, 174] on icon "times" at bounding box center [591, 176] width 4 height 6
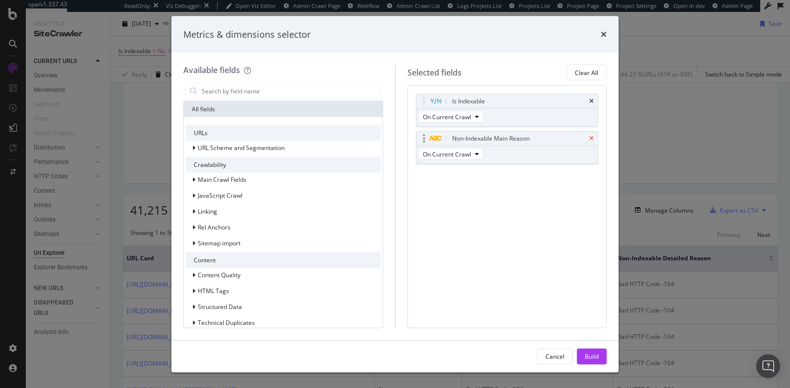
click at [592, 136] on icon "times" at bounding box center [591, 139] width 4 height 6
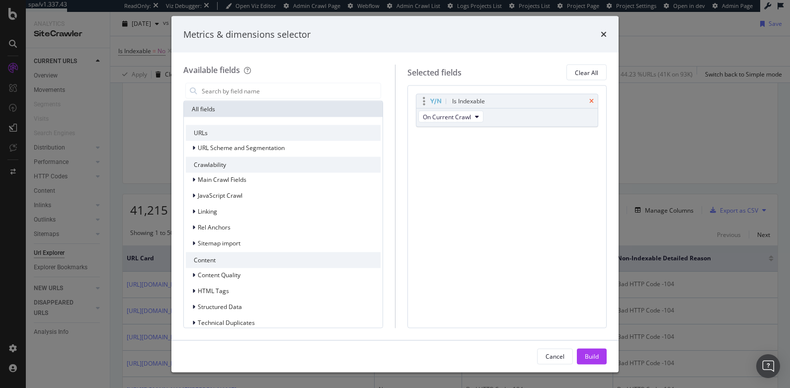
click at [593, 100] on icon "times" at bounding box center [591, 101] width 4 height 6
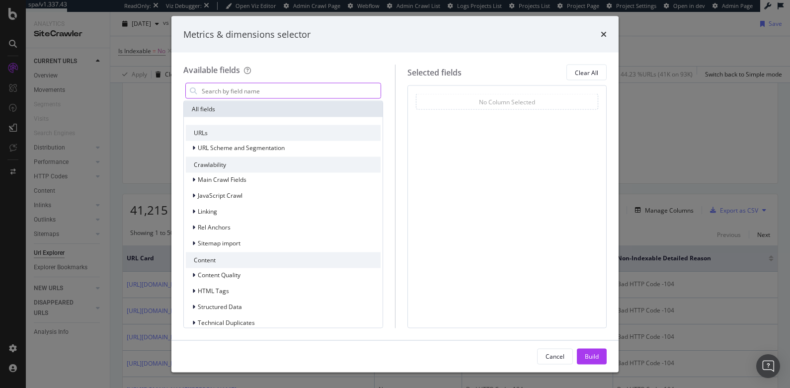
click at [300, 90] on input "modal" at bounding box center [291, 90] width 180 height 15
click at [604, 34] on icon "times" at bounding box center [604, 34] width 6 height 8
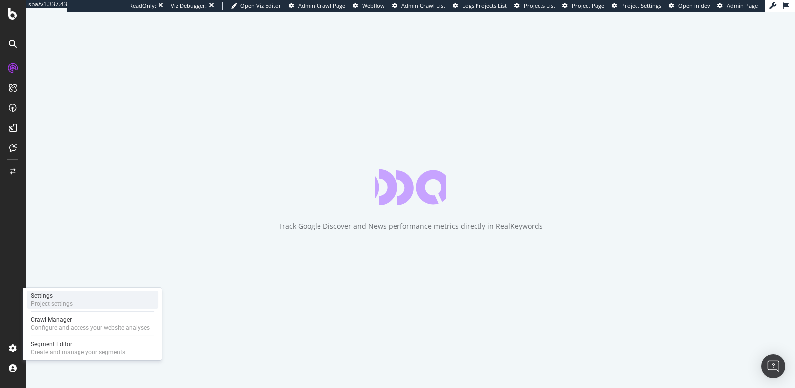
click at [49, 306] on div "Project settings" at bounding box center [52, 304] width 42 height 8
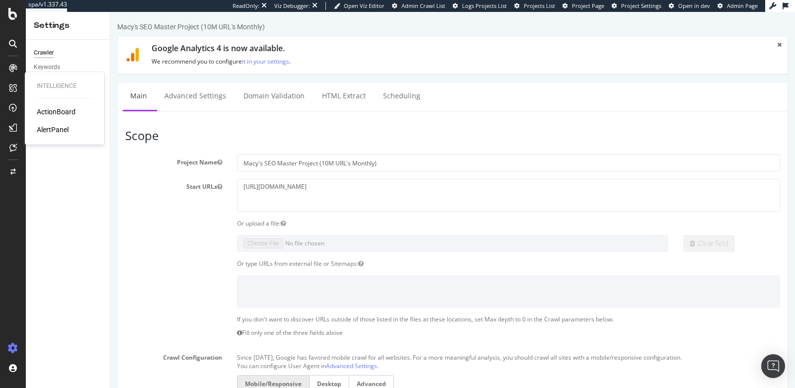
click at [54, 131] on div "AlertPanel" at bounding box center [53, 130] width 32 height 10
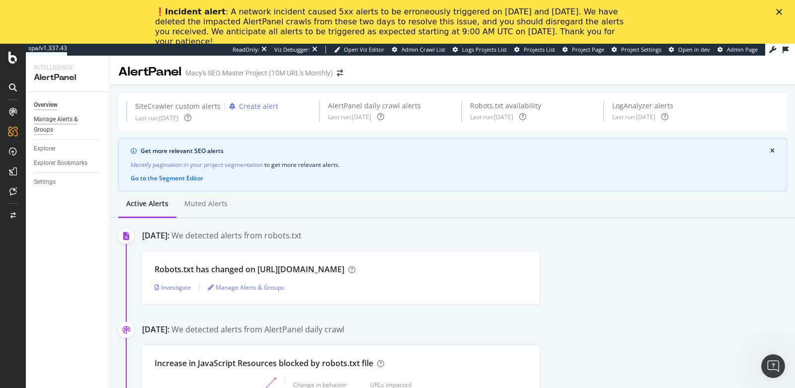
click at [53, 123] on div "Manage Alerts & Groups" at bounding box center [64, 124] width 60 height 21
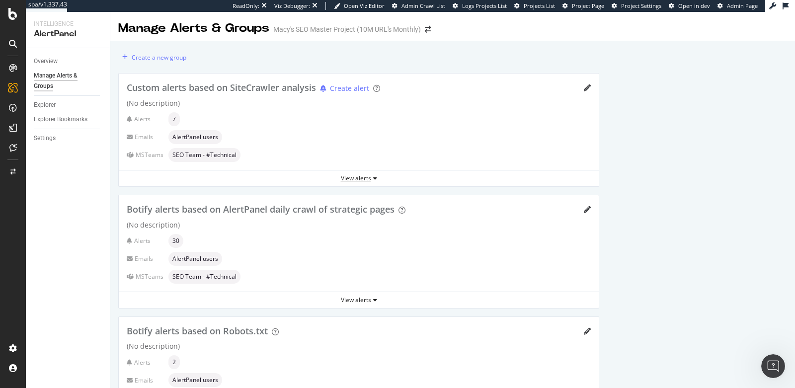
click at [346, 180] on div "View alerts" at bounding box center [359, 178] width 480 height 8
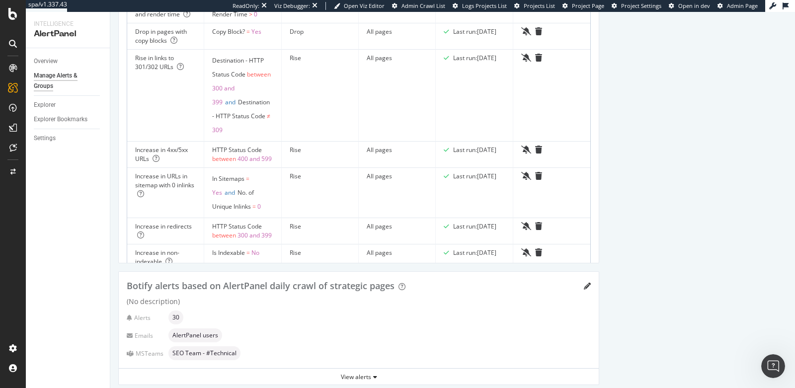
scroll to position [210, 0]
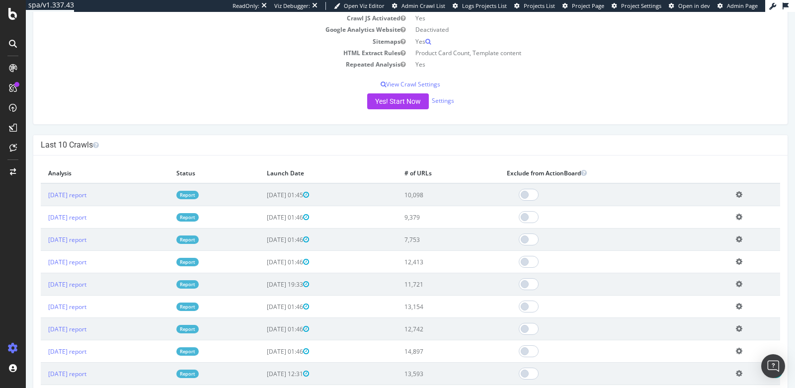
scroll to position [180, 0]
click at [83, 193] on link "[DATE] report" at bounding box center [67, 194] width 38 height 8
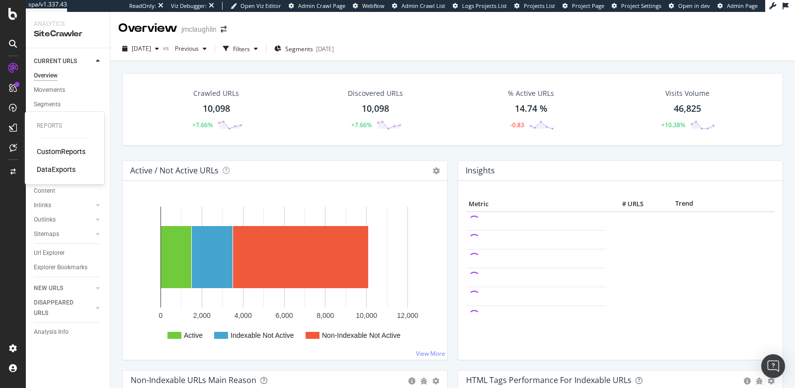
click at [48, 149] on div "CustomReports" at bounding box center [61, 152] width 49 height 10
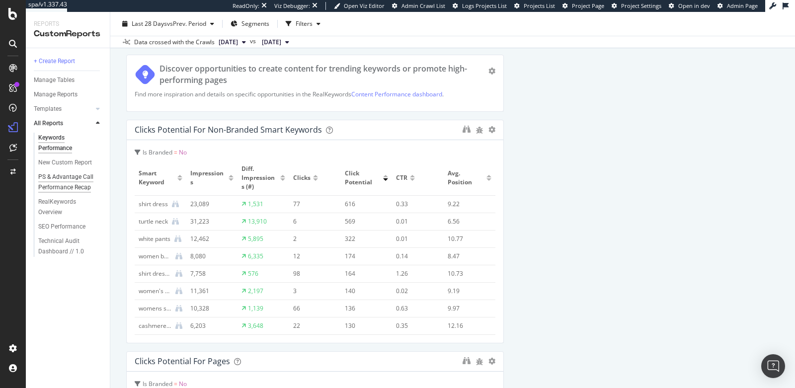
click at [52, 186] on div "PS & Advantage Call Performance Recap" at bounding box center [67, 182] width 59 height 21
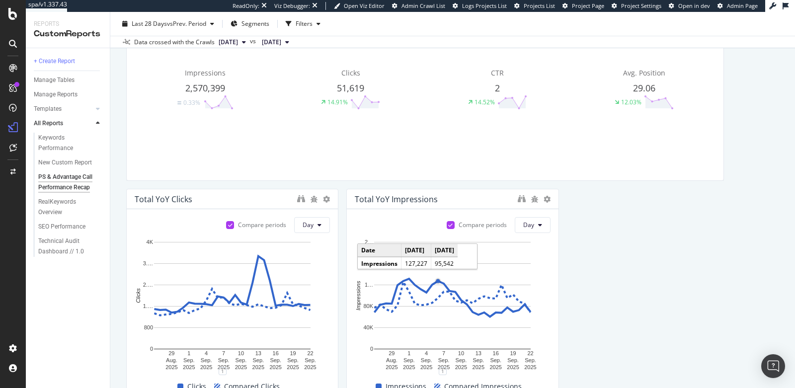
scroll to position [146, 0]
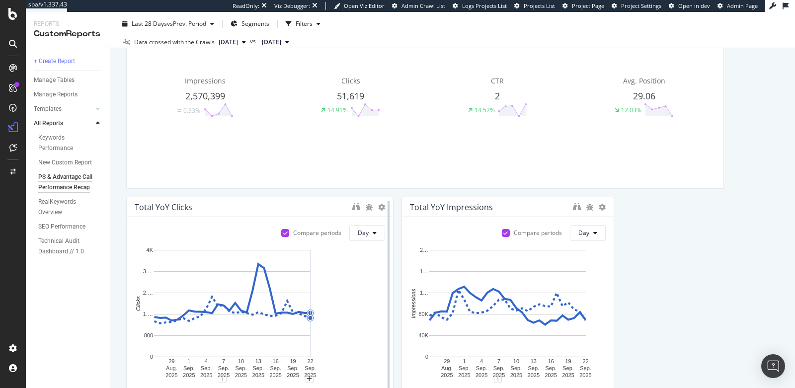
drag, startPoint x: 335, startPoint y: 270, endPoint x: 389, endPoint y: 268, distance: 54.2
click at [389, 268] on div at bounding box center [389, 309] width 10 height 224
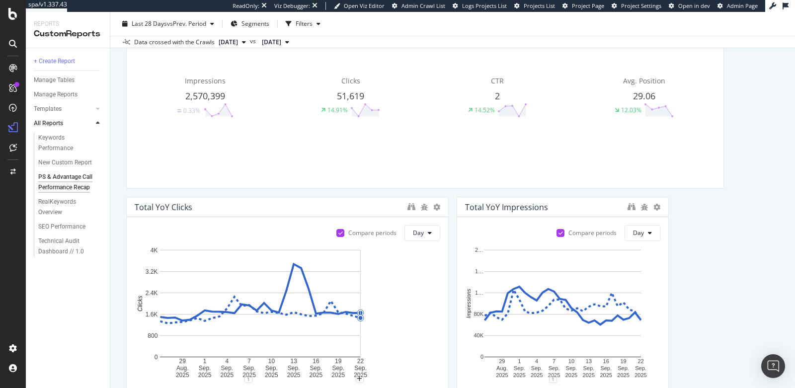
drag, startPoint x: 390, startPoint y: 282, endPoint x: 431, endPoint y: 282, distance: 41.3
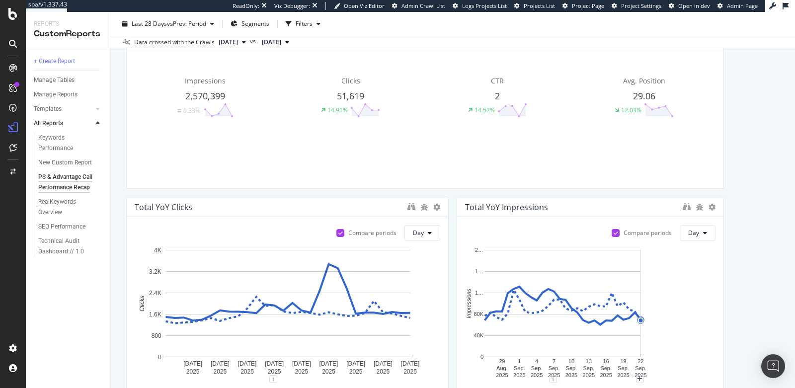
drag, startPoint x: 667, startPoint y: 284, endPoint x: 733, endPoint y: 281, distance: 66.2
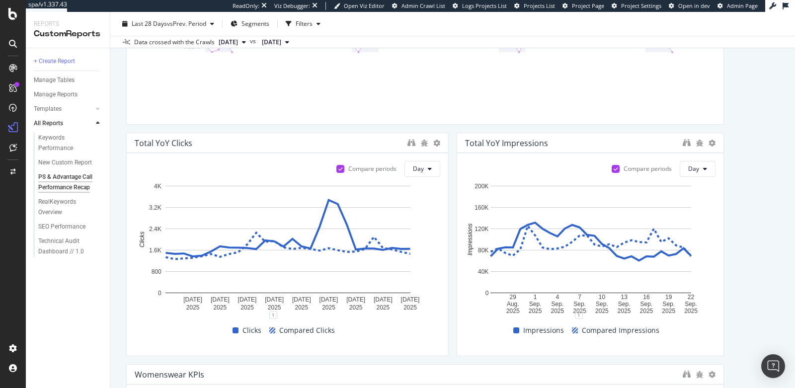
scroll to position [223, 0]
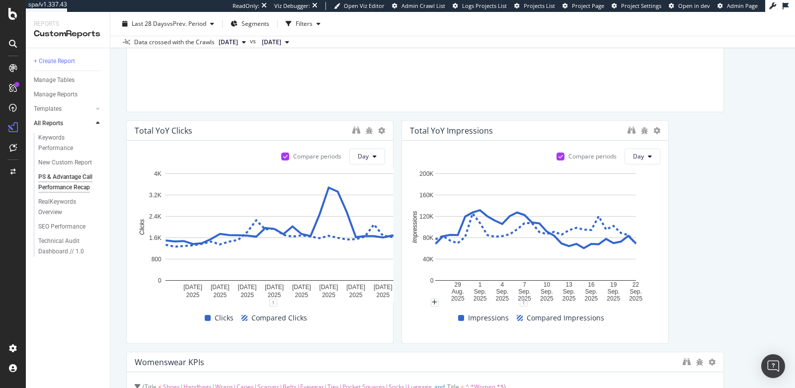
drag, startPoint x: 447, startPoint y: 277, endPoint x: 412, endPoint y: 277, distance: 34.8
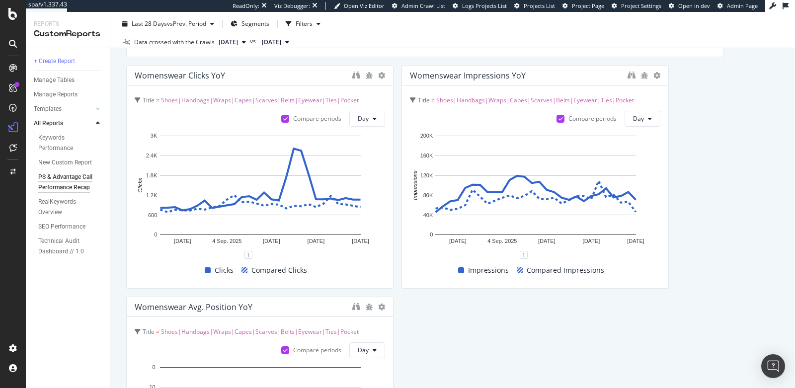
scroll to position [749, 0]
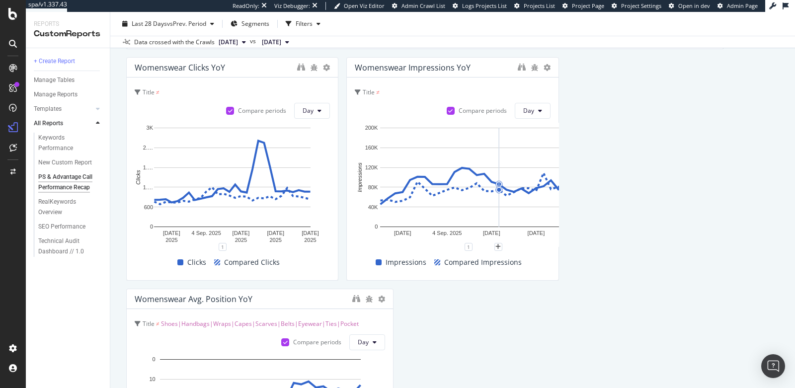
drag, startPoint x: 613, startPoint y: 215, endPoint x: 495, endPoint y: 218, distance: 118.3
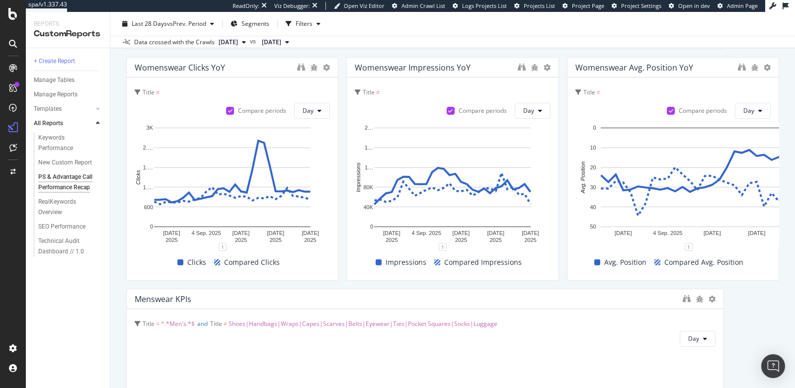
drag, startPoint x: 392, startPoint y: 347, endPoint x: 305, endPoint y: 348, distance: 86.5
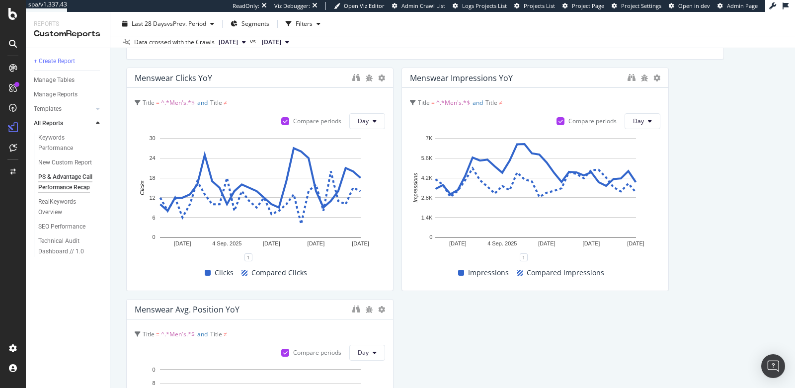
scroll to position [1215, 0]
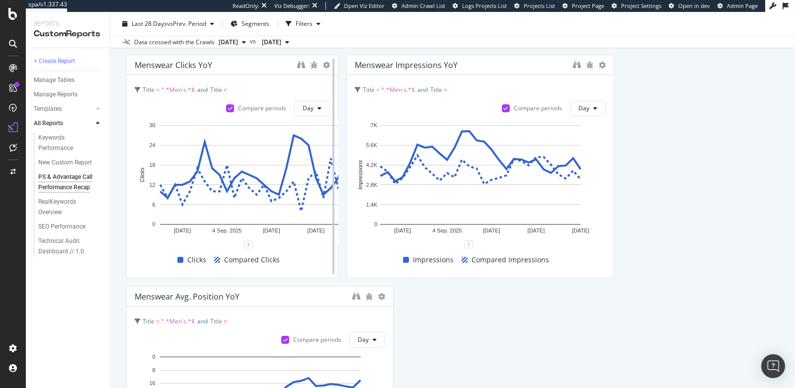
drag, startPoint x: 392, startPoint y: 258, endPoint x: 334, endPoint y: 258, distance: 58.2
click at [334, 258] on div at bounding box center [334, 167] width 10 height 224
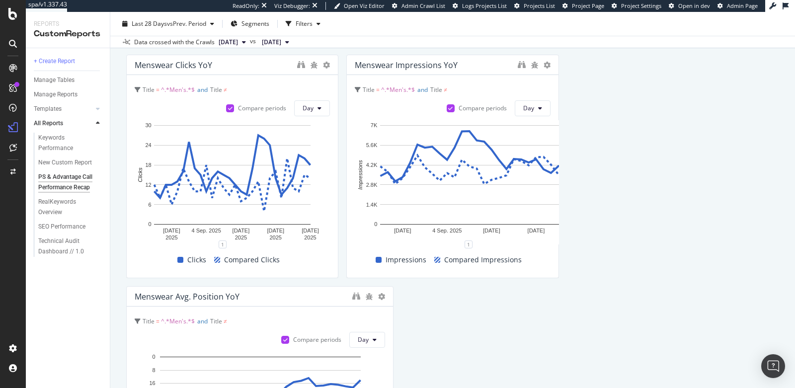
drag, startPoint x: 610, startPoint y: 211, endPoint x: 563, endPoint y: 214, distance: 47.3
click at [563, 214] on div "Total KPIs Day Impressions 2,570,399 0.33% Clicks 51,619 14.91% CTR 2 14.52% Av…" at bounding box center [452, 154] width 653 height 2515
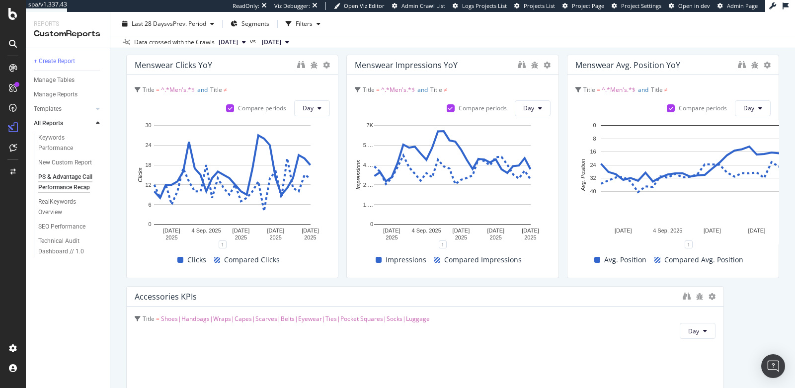
drag, startPoint x: 389, startPoint y: 337, endPoint x: 317, endPoint y: 338, distance: 72.1
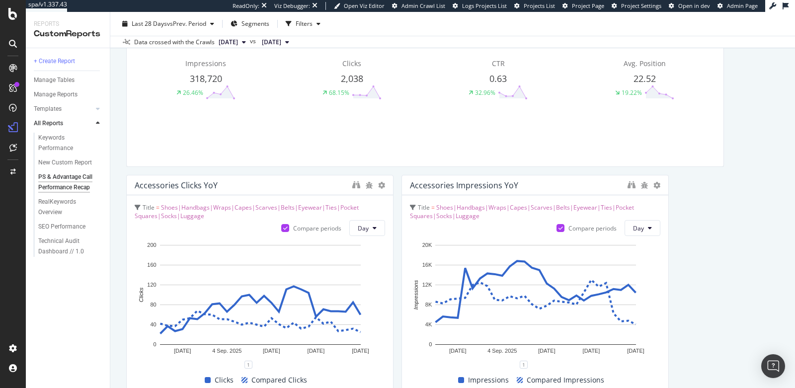
scroll to position [1563, 0]
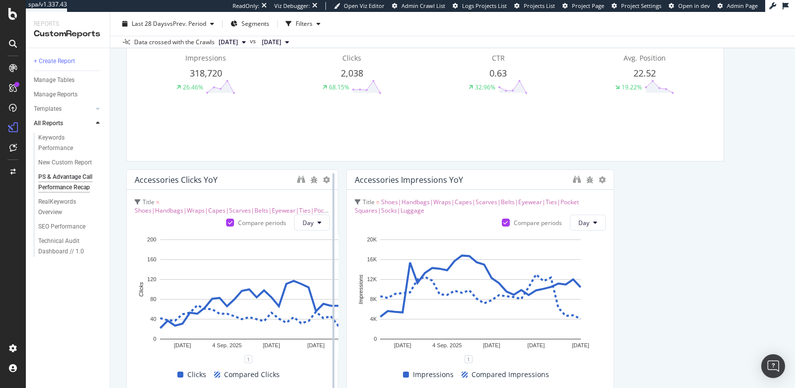
drag, startPoint x: 392, startPoint y: 273, endPoint x: 331, endPoint y: 281, distance: 61.7
click at [331, 281] on div at bounding box center [334, 281] width 10 height 224
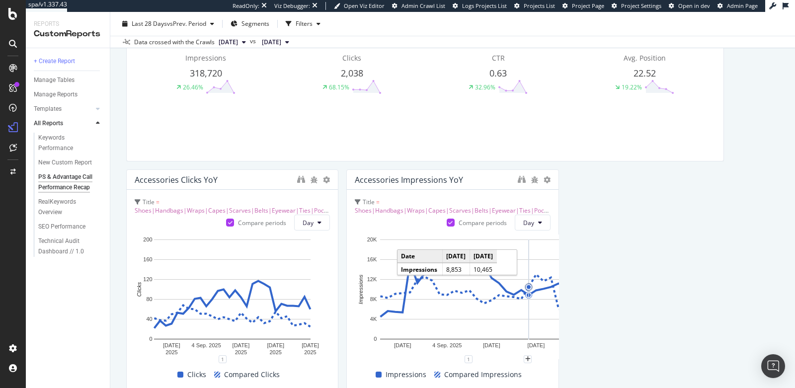
drag, startPoint x: 612, startPoint y: 287, endPoint x: 532, endPoint y: 283, distance: 80.1
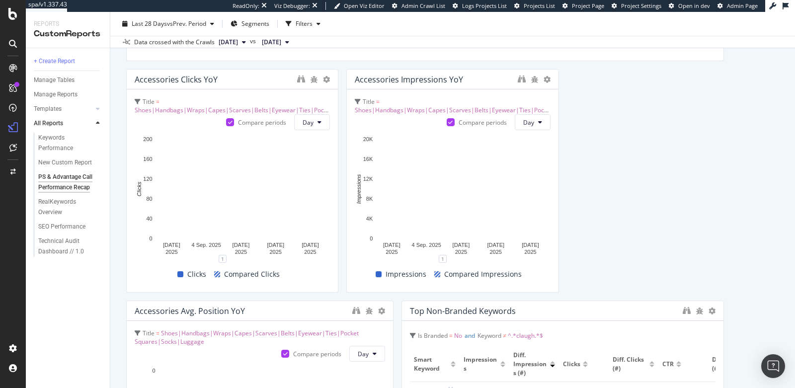
scroll to position [1672, 0]
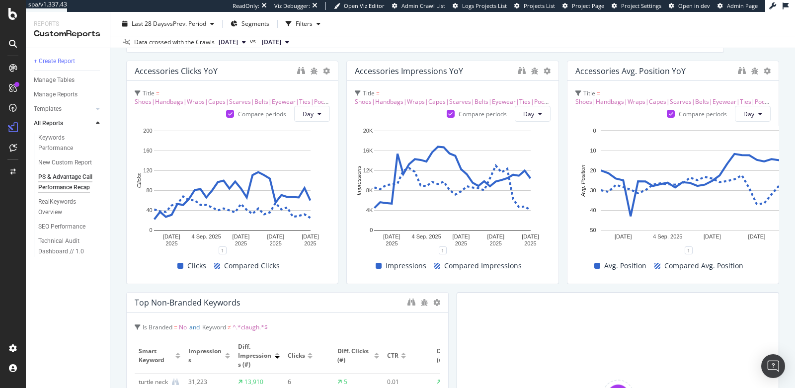
drag, startPoint x: 390, startPoint y: 330, endPoint x: 323, endPoint y: 326, distance: 67.2
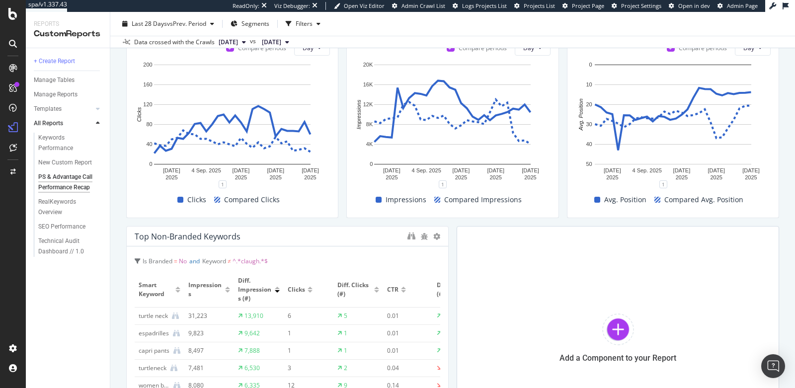
scroll to position [1762, 0]
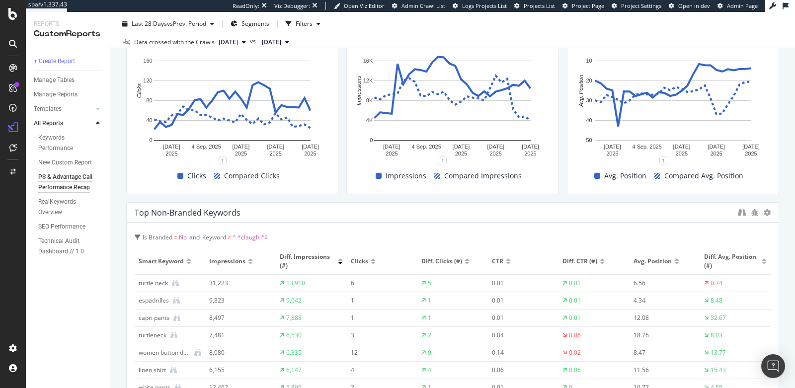
drag, startPoint x: 446, startPoint y: 285, endPoint x: 795, endPoint y: 276, distance: 349.0
click at [795, 276] on div "PS & Advantage Call Performance Recap PS & Advantage Call Performance Recap jmc…" at bounding box center [452, 200] width 685 height 376
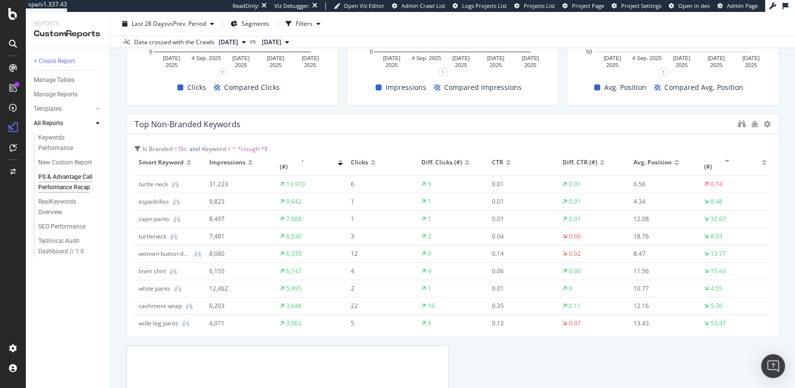
scroll to position [0, 0]
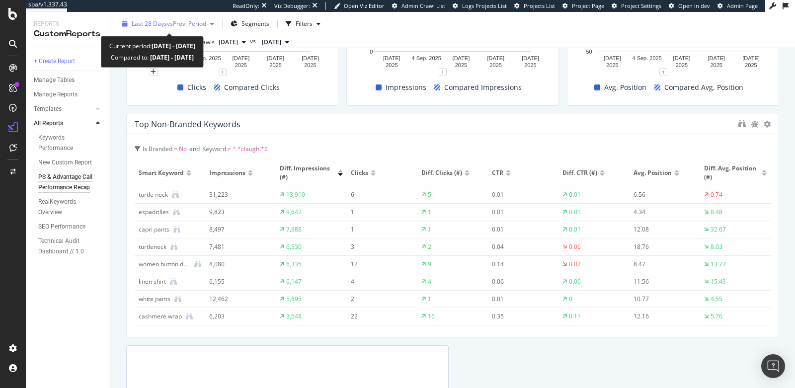
click at [153, 25] on span "Last 28 Days" at bounding box center [149, 23] width 35 height 8
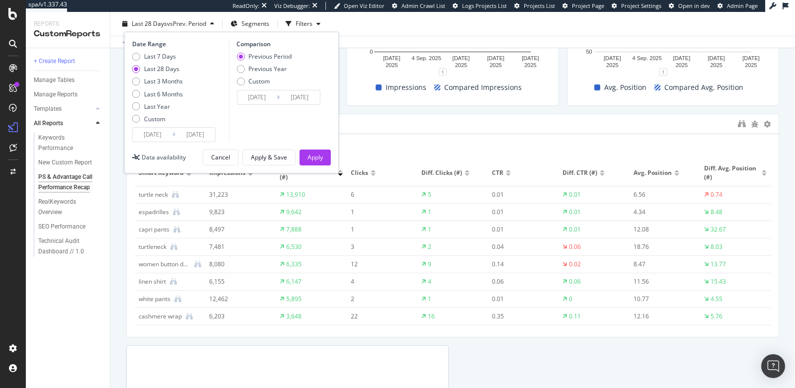
click at [148, 136] on input "[DATE]" at bounding box center [153, 135] width 40 height 14
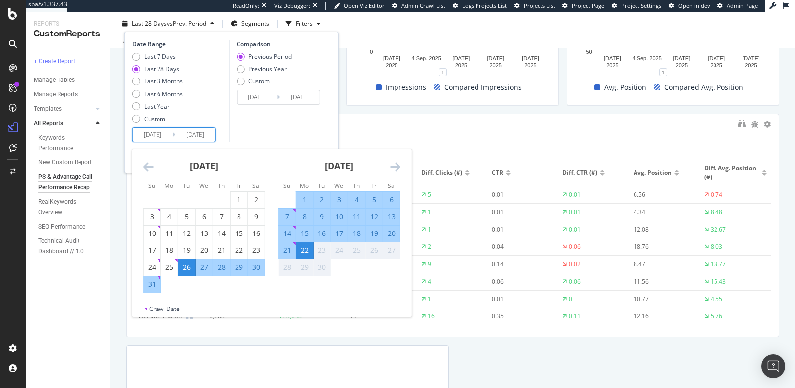
click at [287, 251] on div "21" at bounding box center [287, 251] width 17 height 10
type input "2025/09/21"
type input "2025/09/19"
type input "2025/09/20"
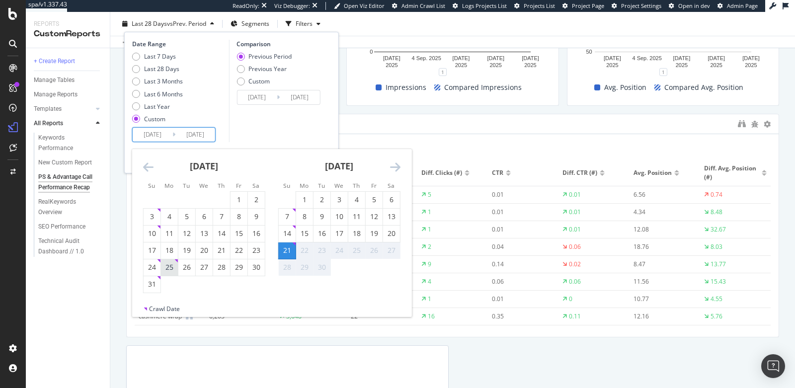
click at [173, 268] on div "25" at bounding box center [169, 267] width 17 height 10
type input "2025/08/25"
type input "2025/07/27"
type input "2025/08/24"
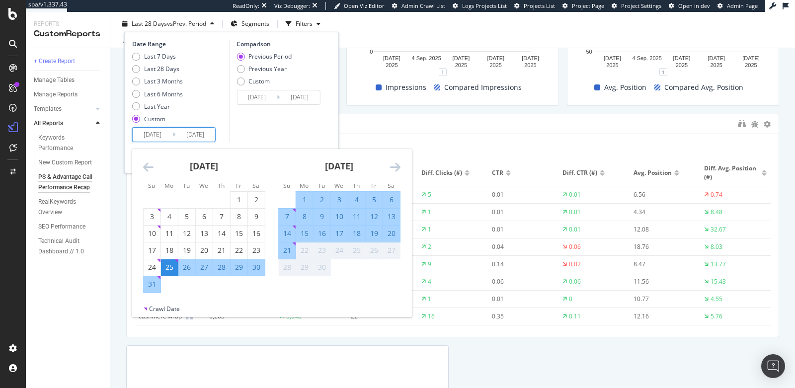
click at [252, 134] on div "Comparison Previous Period Previous Year Custom 2025/07/27 Navigate forward to …" at bounding box center [276, 91] width 94 height 102
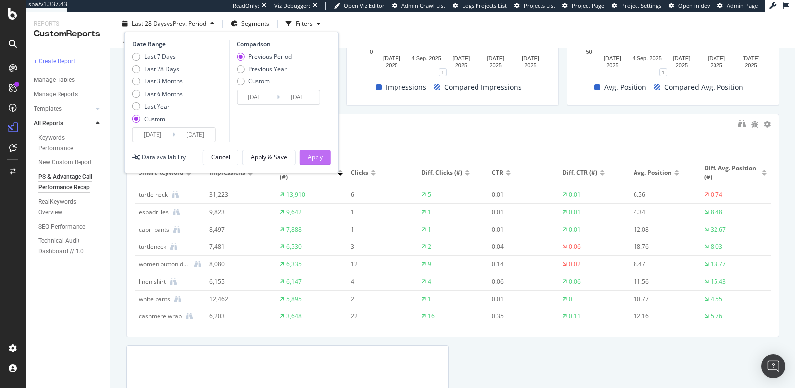
click at [311, 158] on div "Apply" at bounding box center [315, 157] width 15 height 8
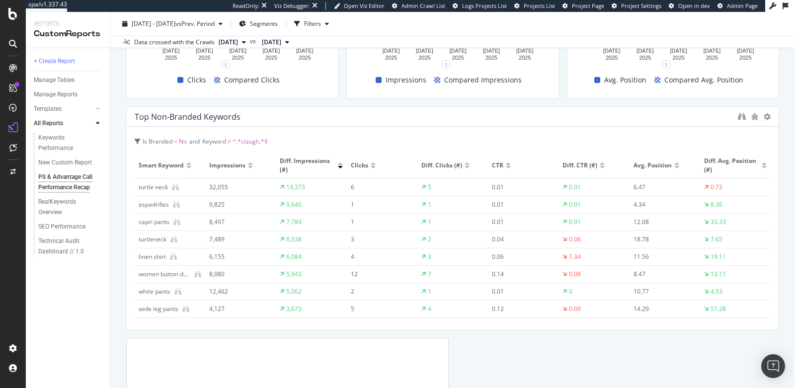
click at [372, 166] on div at bounding box center [373, 167] width 5 height 2
click at [466, 167] on div at bounding box center [467, 167] width 5 height 2
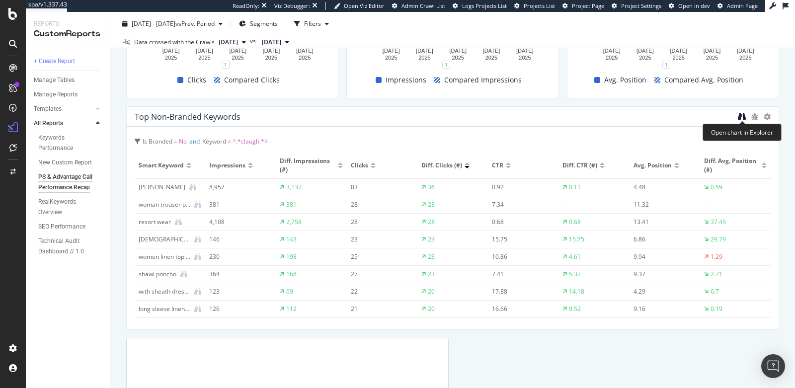
click at [741, 116] on icon "binoculars" at bounding box center [742, 116] width 8 height 8
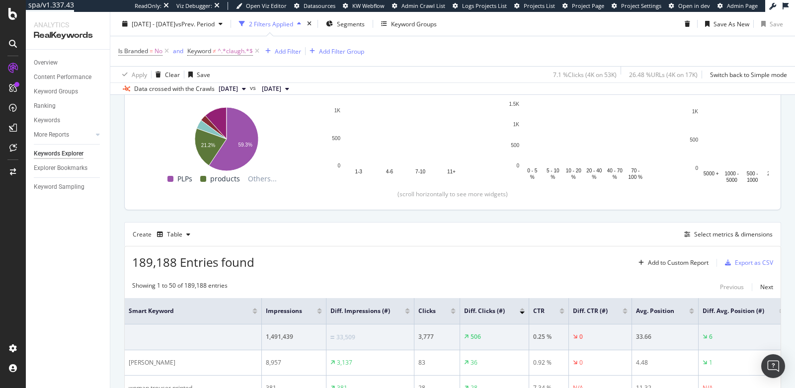
scroll to position [152, 0]
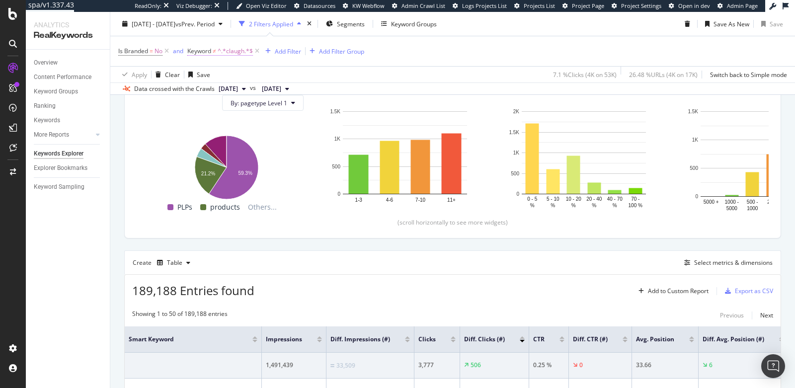
click at [207, 53] on span "Keyword" at bounding box center [199, 51] width 24 height 8
click at [199, 91] on input "claugh" at bounding box center [244, 92] width 94 height 16
type input "[PERSON_NAME]"
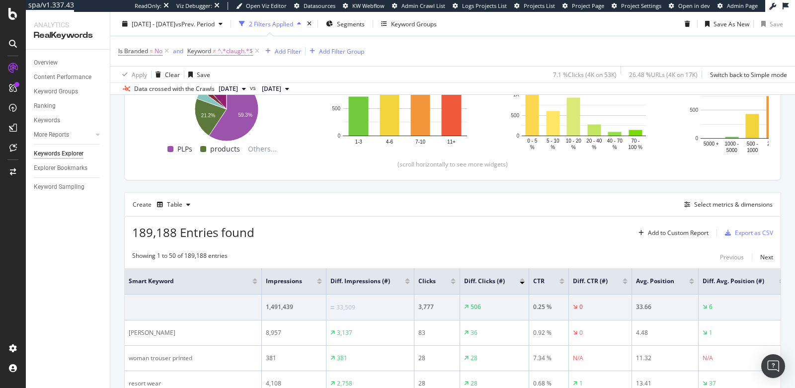
scroll to position [0, 0]
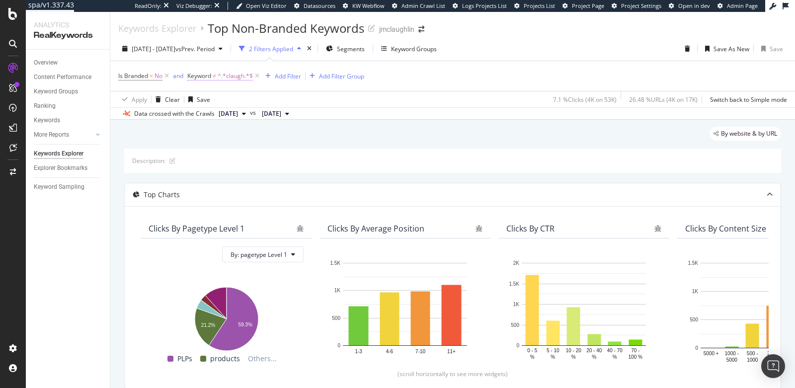
click at [230, 76] on span "^.*claugh.*$" at bounding box center [235, 76] width 35 height 14
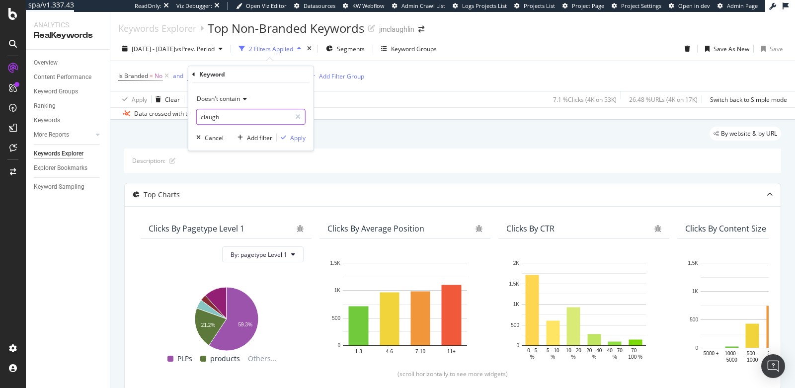
click at [204, 115] on input "claugh" at bounding box center [244, 117] width 94 height 16
click at [209, 116] on input "claugh" at bounding box center [244, 117] width 94 height 16
type input "cIaugh"
click at [293, 136] on div "Apply" at bounding box center [297, 138] width 15 height 8
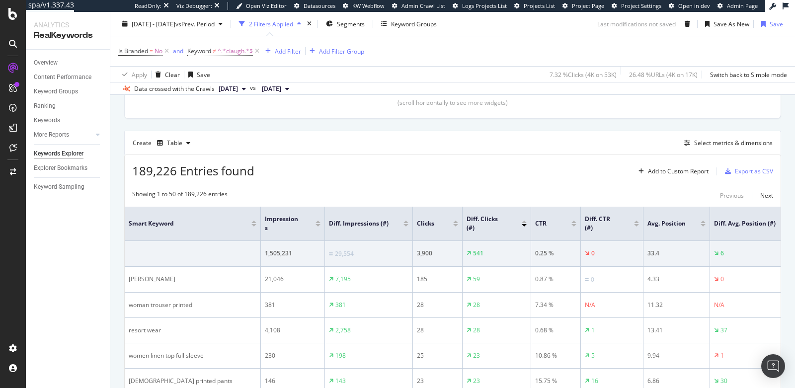
scroll to position [274, 0]
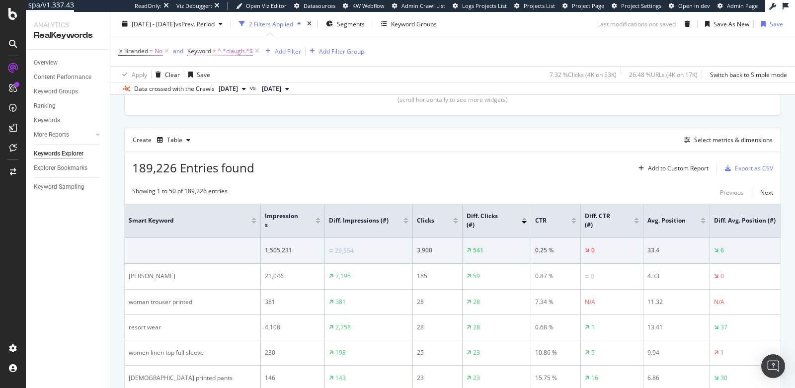
click at [232, 52] on span "^.*cIaugh.*$" at bounding box center [235, 51] width 35 height 14
click at [222, 93] on input "cIaugh" at bounding box center [244, 92] width 94 height 16
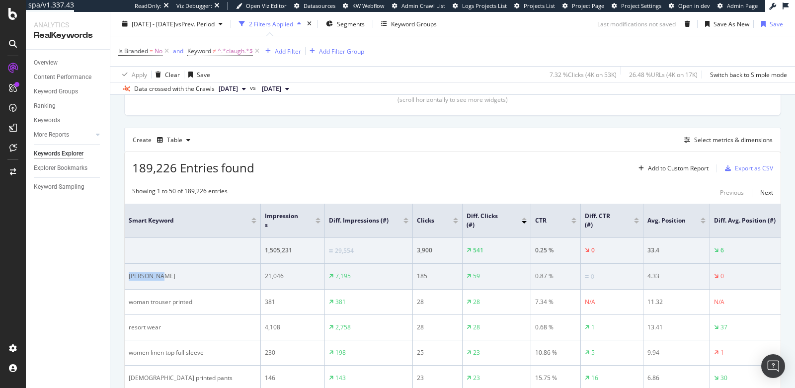
drag, startPoint x: 167, startPoint y: 277, endPoint x: 128, endPoint y: 277, distance: 39.8
click at [128, 277] on td "[PERSON_NAME]" at bounding box center [193, 277] width 136 height 26
copy div "[PERSON_NAME]"
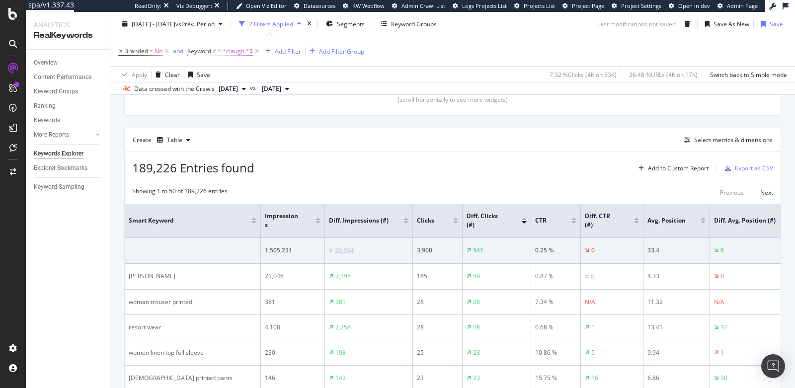
click at [229, 50] on span "^.*cIaugh.*$" at bounding box center [235, 51] width 35 height 14
click at [227, 90] on input "cIaugh" at bounding box center [244, 92] width 94 height 16
paste input "[PERSON_NAME]"
type input "[PERSON_NAME]"
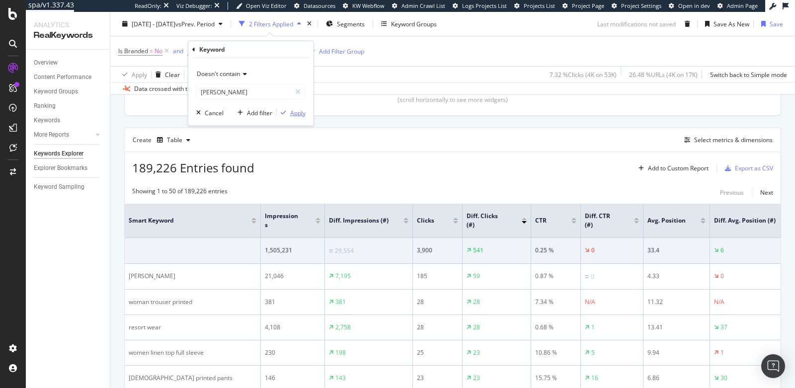
click at [296, 112] on div "Apply" at bounding box center [297, 112] width 15 height 8
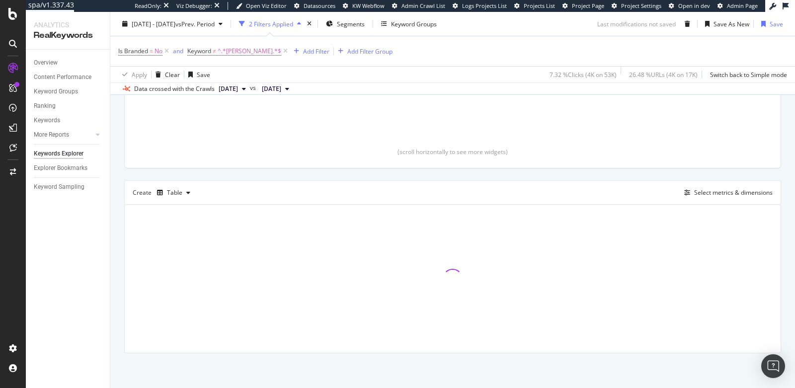
scroll to position [220, 0]
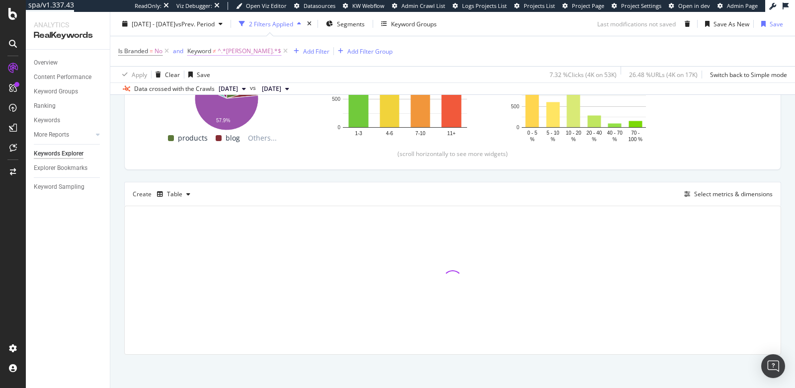
click at [239, 48] on span "^.*[PERSON_NAME].*$" at bounding box center [250, 51] width 64 height 14
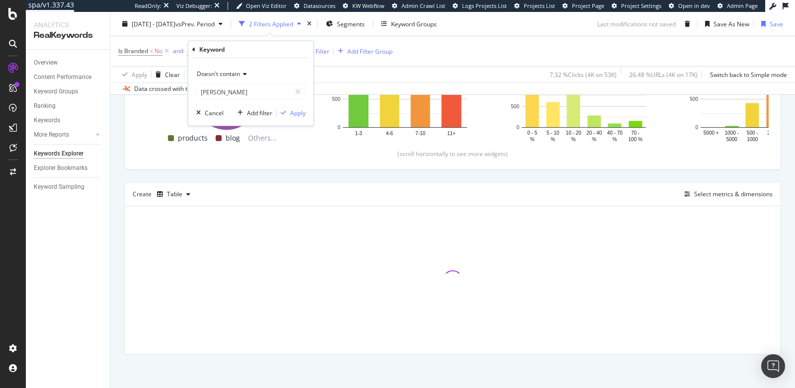
click at [194, 50] on icon at bounding box center [193, 49] width 3 height 6
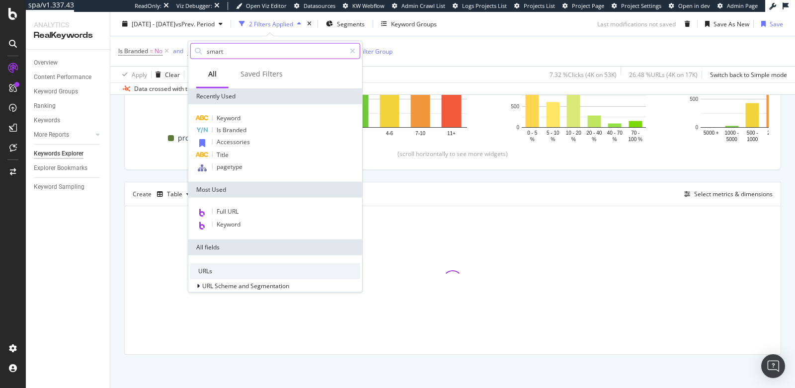
type input "smart k"
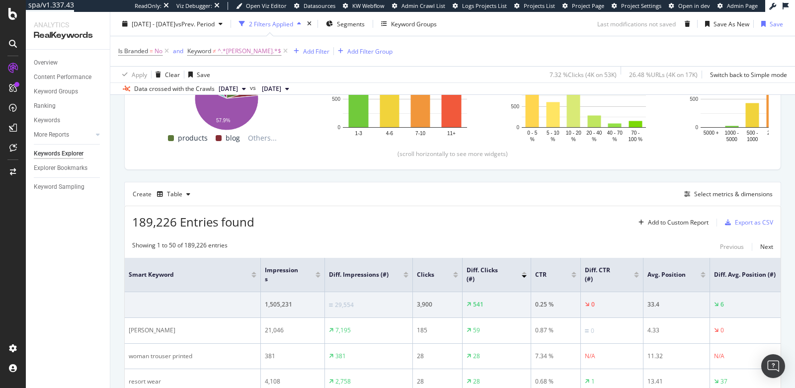
scroll to position [274, 0]
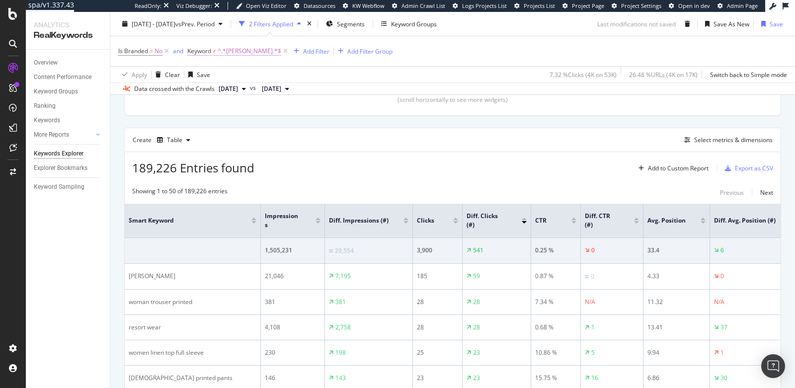
click at [206, 52] on span "Keyword" at bounding box center [199, 51] width 24 height 8
click at [193, 49] on icon at bounding box center [193, 49] width 3 height 6
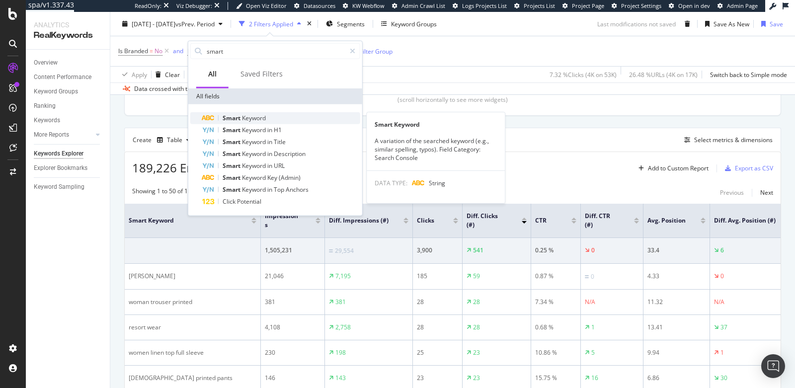
type input "smart"
click at [243, 116] on span "Keyword" at bounding box center [254, 118] width 24 height 8
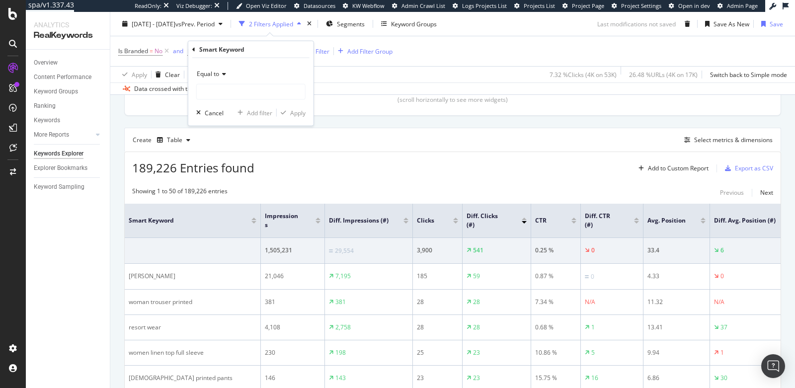
click at [211, 75] on span "Equal to" at bounding box center [208, 74] width 22 height 8
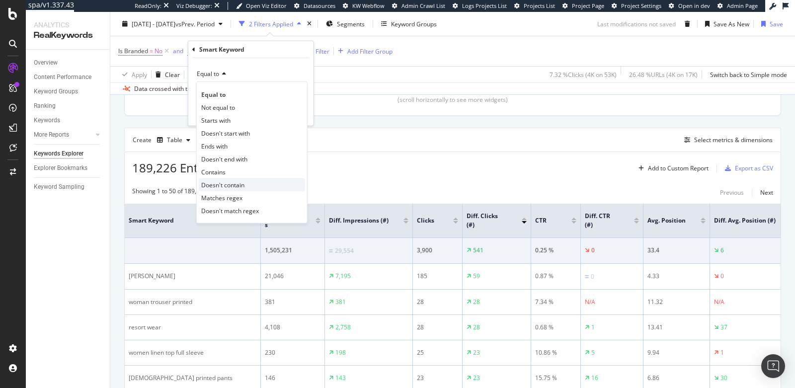
click at [213, 183] on span "Doesn't contain" at bounding box center [222, 184] width 43 height 8
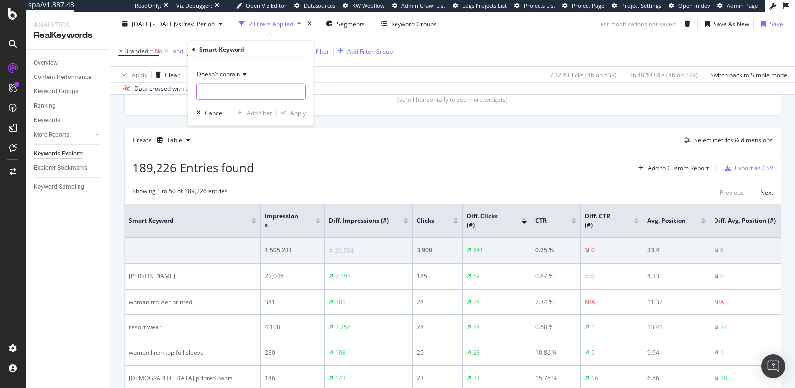
click at [215, 92] on input "text" at bounding box center [251, 92] width 108 height 16
type input "l"
type input "claugh"
click at [296, 116] on div "Apply" at bounding box center [297, 112] width 15 height 8
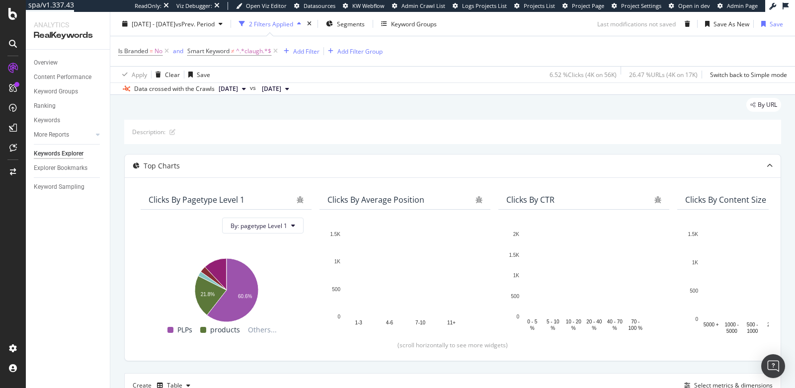
scroll to position [6, 0]
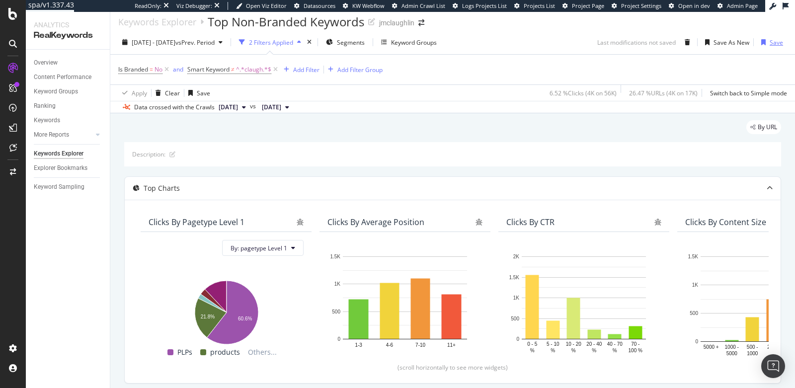
click at [772, 42] on div "Save" at bounding box center [776, 42] width 13 height 8
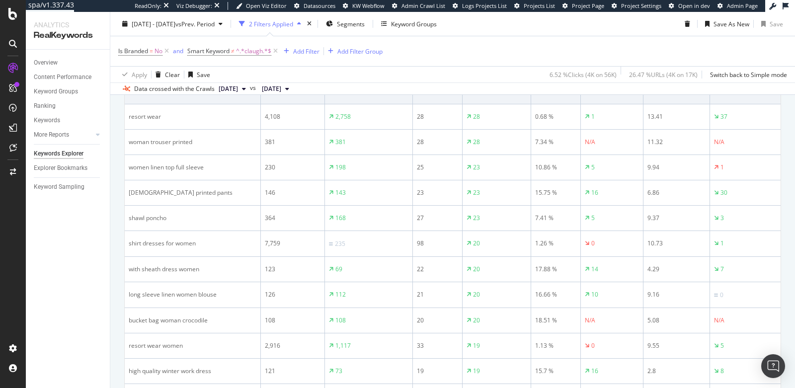
scroll to position [308, 0]
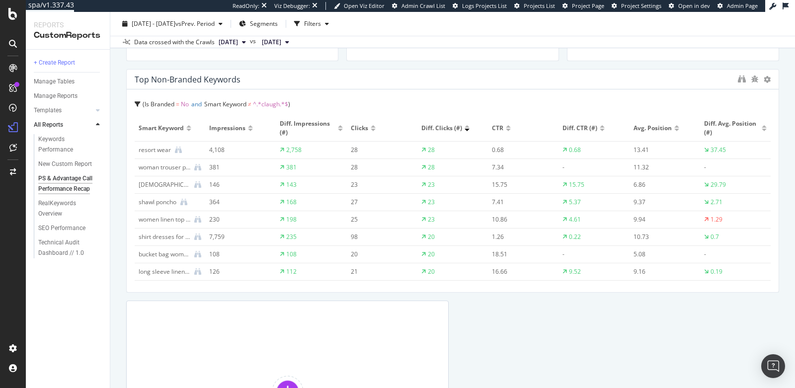
scroll to position [1897, 0]
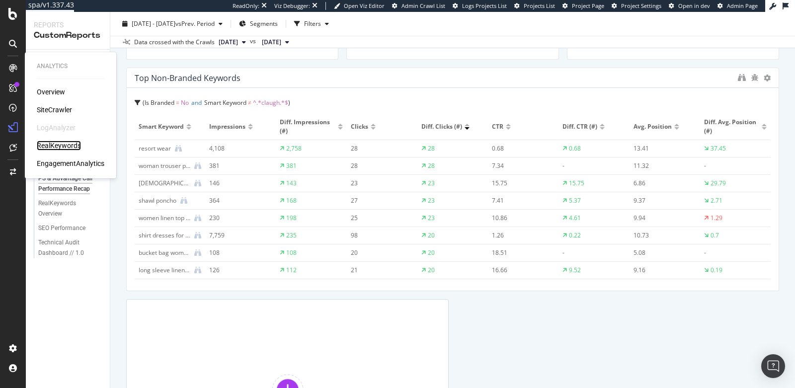
click at [59, 149] on div "RealKeywords" at bounding box center [59, 146] width 44 height 10
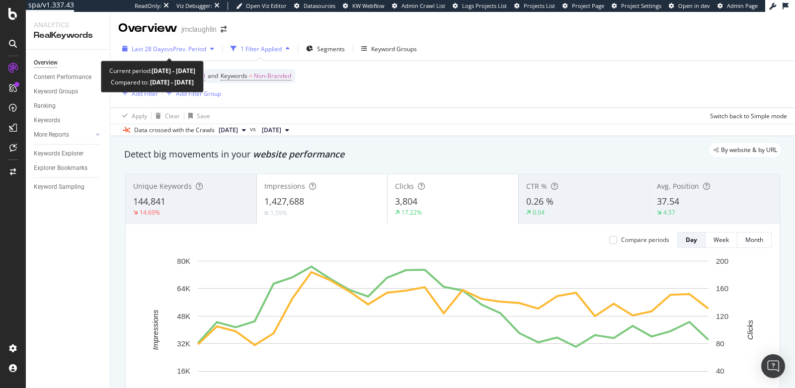
click at [156, 49] on span "Last 28 Days" at bounding box center [149, 49] width 35 height 8
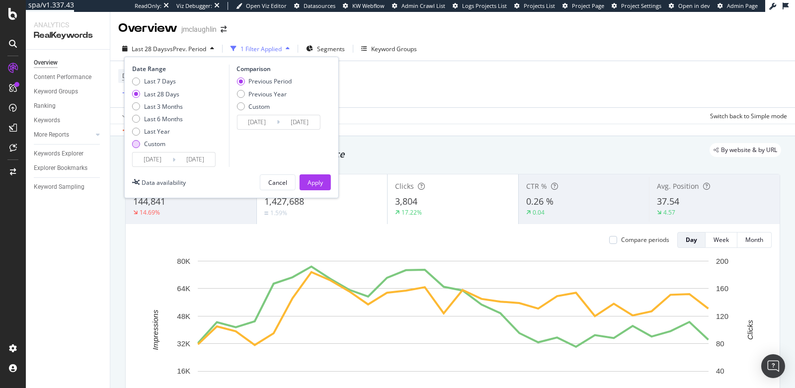
click at [142, 147] on div "Custom" at bounding box center [157, 144] width 51 height 8
click at [146, 160] on input "[DATE]" at bounding box center [153, 160] width 40 height 14
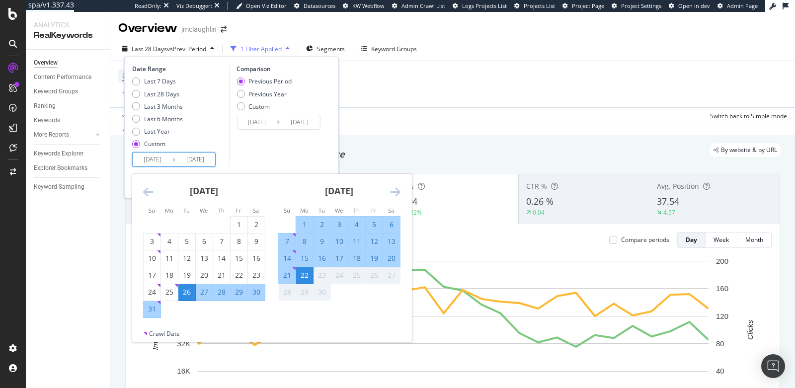
click at [359, 240] on div "11" at bounding box center [356, 242] width 17 height 10
type input "[DATE]"
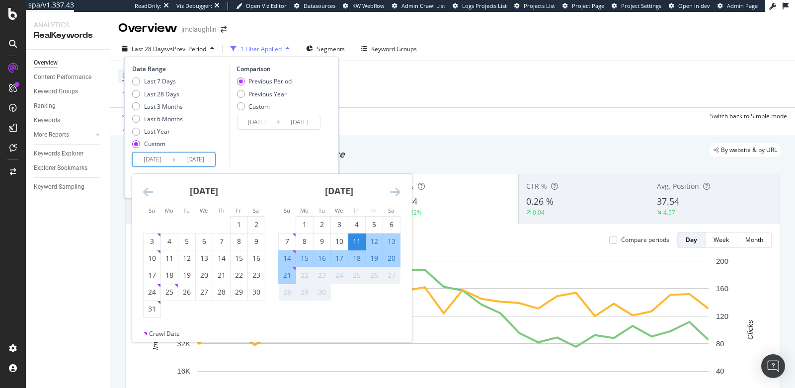
click at [387, 242] on div "13" at bounding box center [391, 242] width 17 height 10
type input "[DATE]"
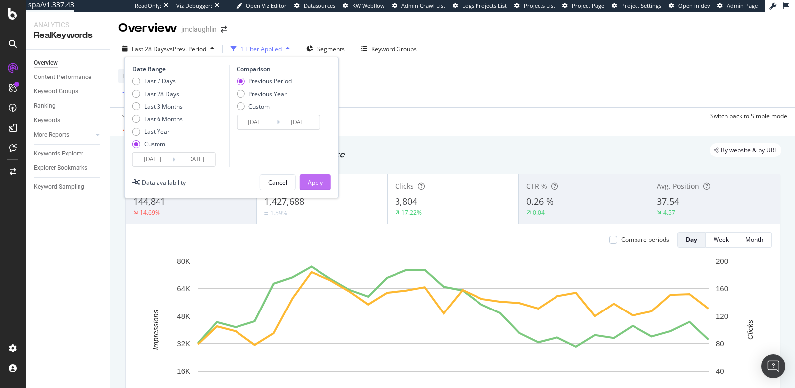
click at [316, 177] on div "Apply" at bounding box center [315, 182] width 15 height 15
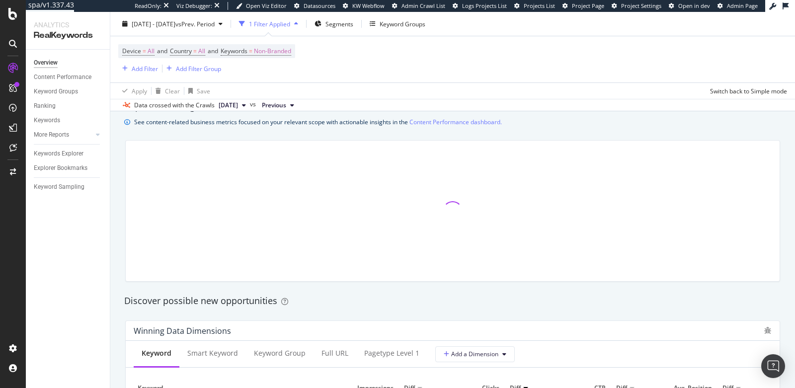
scroll to position [686, 0]
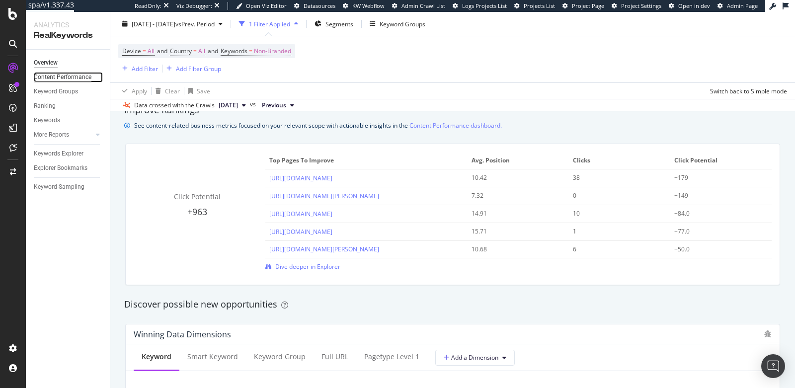
click at [63, 73] on div "Content Performance" at bounding box center [63, 77] width 58 height 10
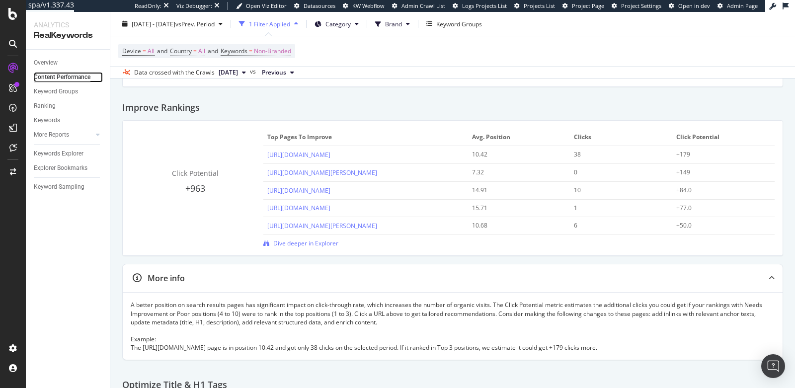
scroll to position [89, 0]
click at [55, 156] on div "Keywords Explorer" at bounding box center [59, 154] width 50 height 10
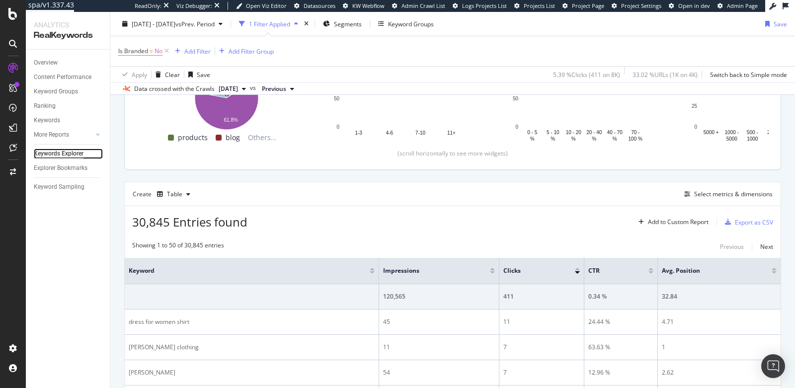
scroll to position [195, 0]
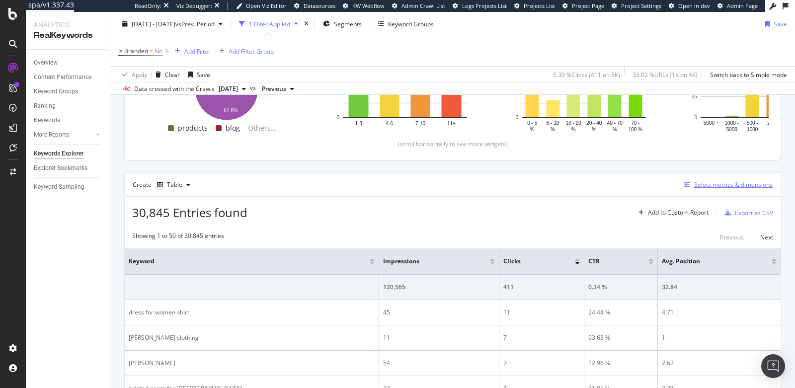
click at [717, 186] on div "Select metrics & dimensions" at bounding box center [733, 184] width 79 height 8
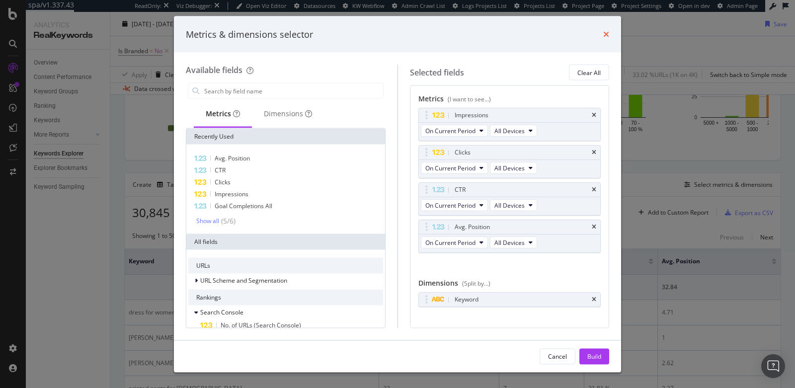
click at [609, 33] on icon "times" at bounding box center [606, 34] width 6 height 8
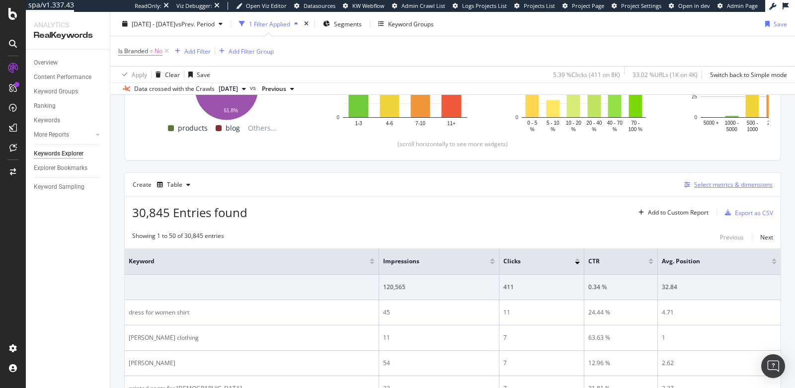
click at [724, 182] on div "Select metrics & dimensions" at bounding box center [733, 184] width 79 height 8
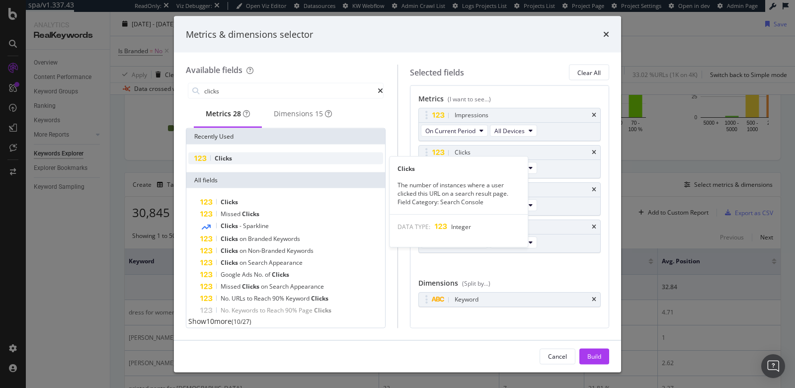
click at [273, 161] on div "Clicks" at bounding box center [285, 159] width 195 height 12
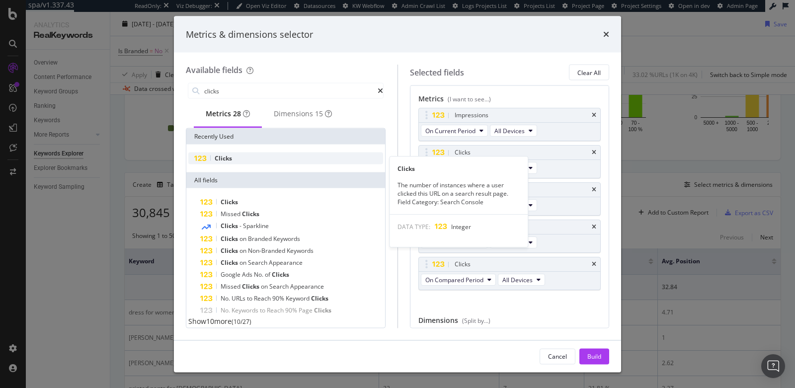
click at [244, 157] on div "Clicks" at bounding box center [285, 159] width 195 height 12
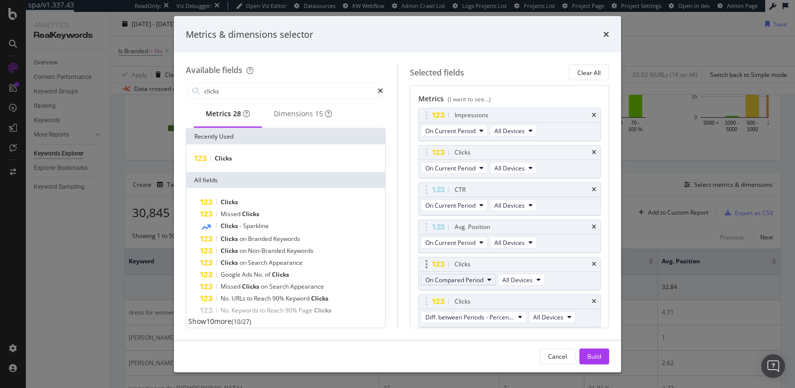
click at [471, 278] on span "On Compared Period" at bounding box center [454, 279] width 58 height 8
click at [593, 262] on icon "times" at bounding box center [594, 264] width 4 height 6
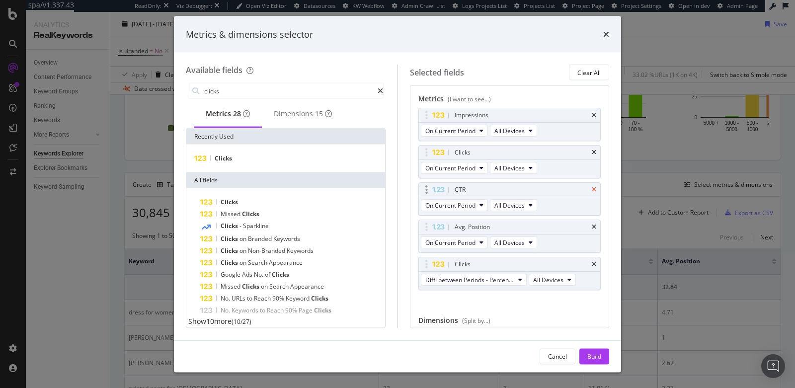
click at [596, 188] on icon "times" at bounding box center [594, 190] width 4 height 6
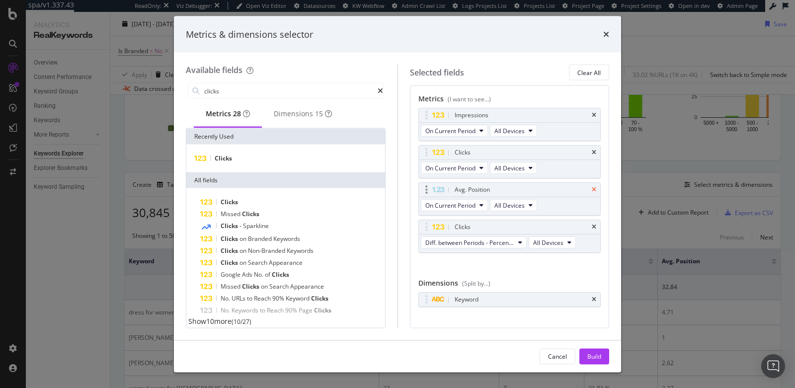
click at [596, 188] on icon "times" at bounding box center [594, 190] width 4 height 6
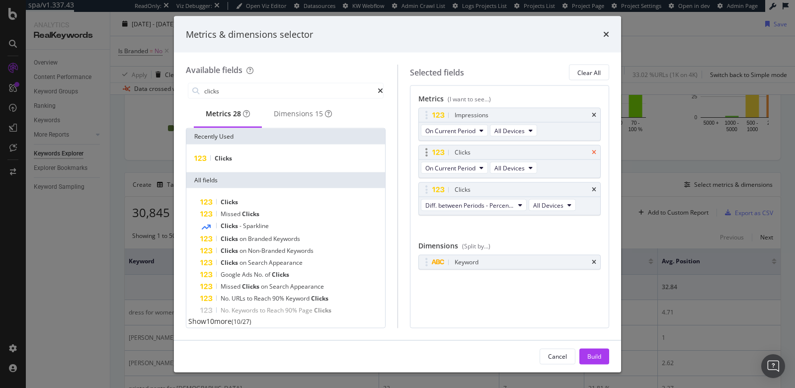
click at [595, 151] on icon "times" at bounding box center [594, 153] width 4 height 6
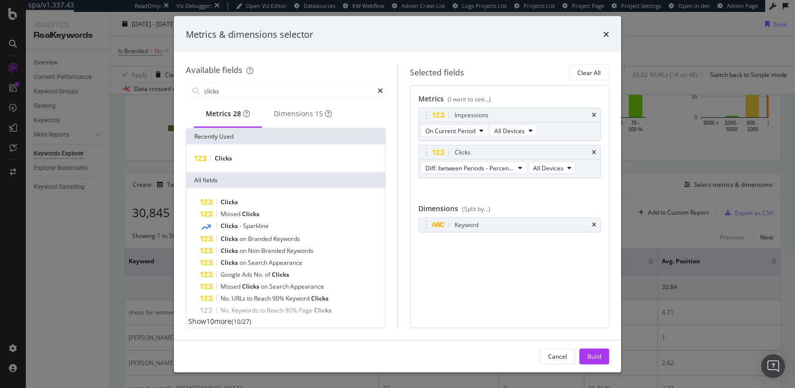
click at [262, 101] on div "Metrics 28" at bounding box center [228, 114] width 68 height 27
click at [262, 91] on input "clicks" at bounding box center [290, 90] width 174 height 15
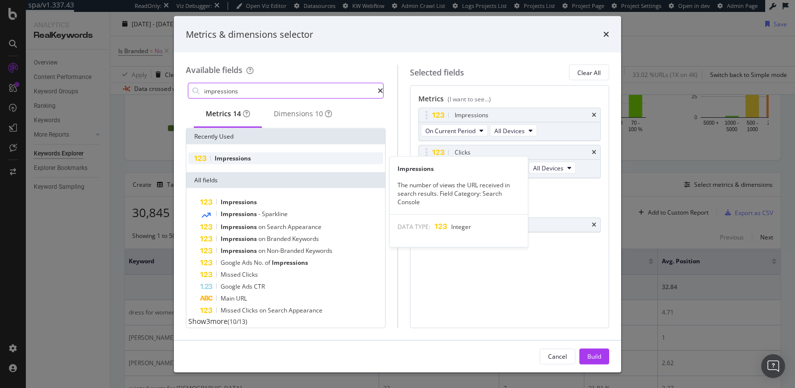
type input "impressions"
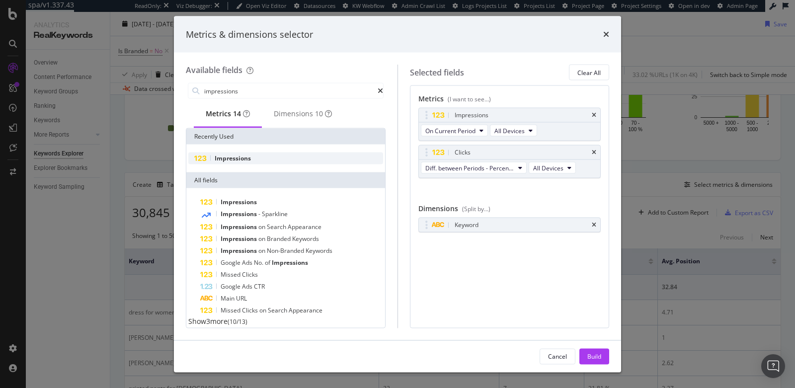
click at [237, 163] on span "Impressions" at bounding box center [233, 158] width 36 height 8
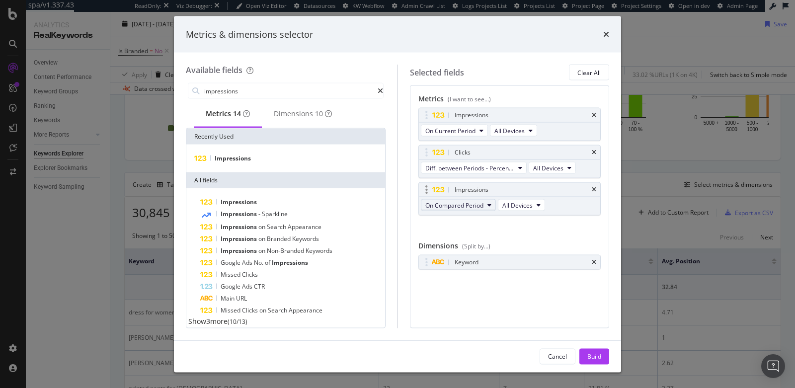
click at [450, 205] on span "On Compared Period" at bounding box center [454, 205] width 58 height 8
click at [467, 283] on div "Diff. between Periods - Value" at bounding box center [477, 276] width 112 height 14
click at [474, 165] on span "Diff. between Periods - Percentage" at bounding box center [469, 168] width 89 height 8
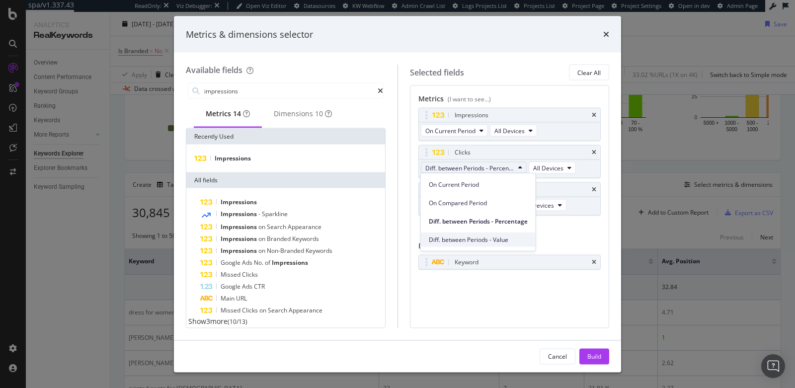
click at [481, 236] on span "Diff. between Periods - Value" at bounding box center [478, 239] width 99 height 9
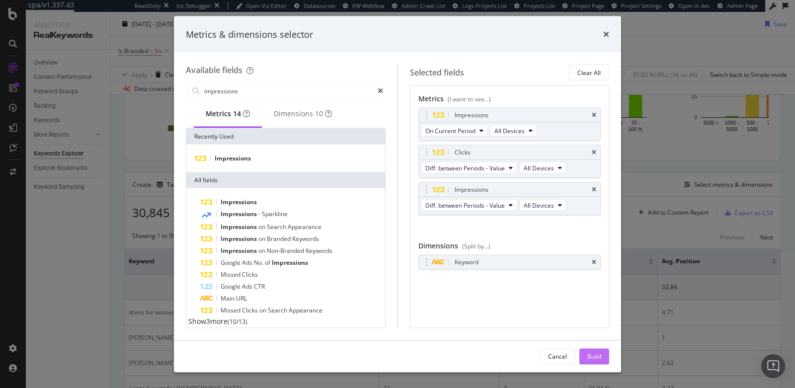
click at [590, 356] on div "Build" at bounding box center [594, 356] width 14 height 8
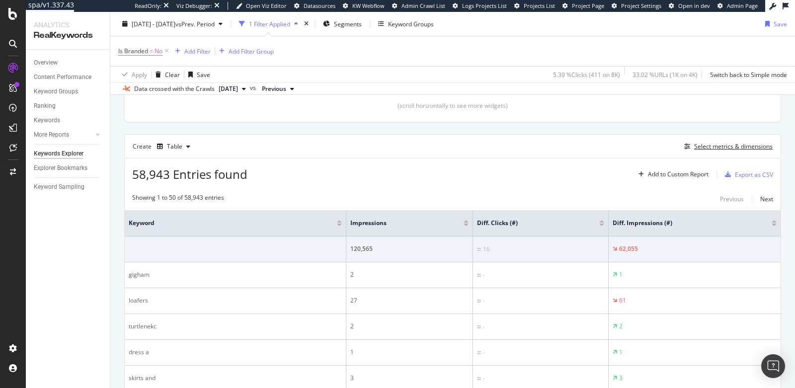
scroll to position [246, 0]
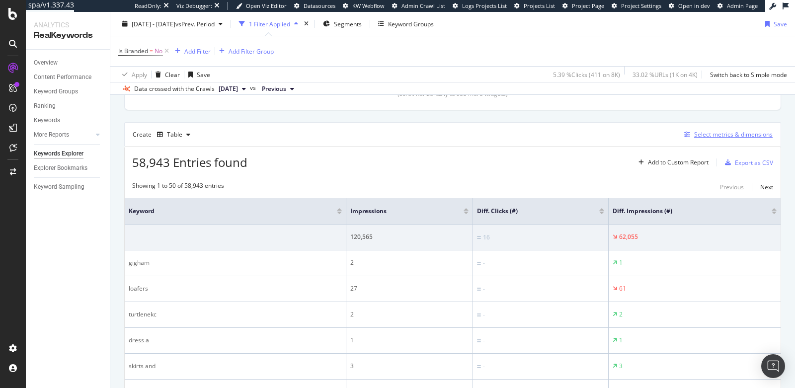
click at [720, 134] on div "Select metrics & dimensions" at bounding box center [733, 134] width 79 height 8
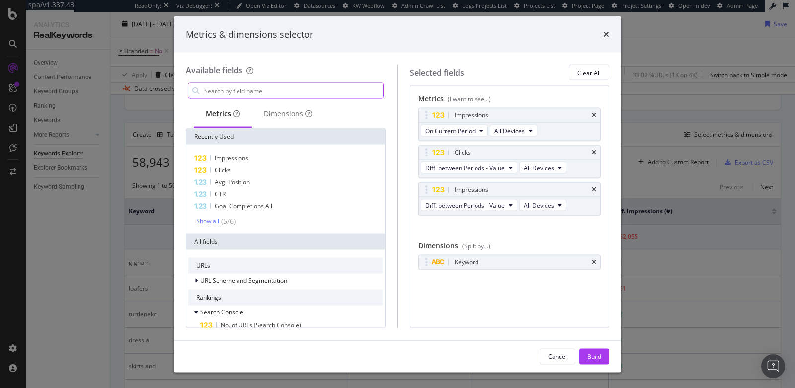
click at [280, 90] on input "modal" at bounding box center [293, 90] width 180 height 15
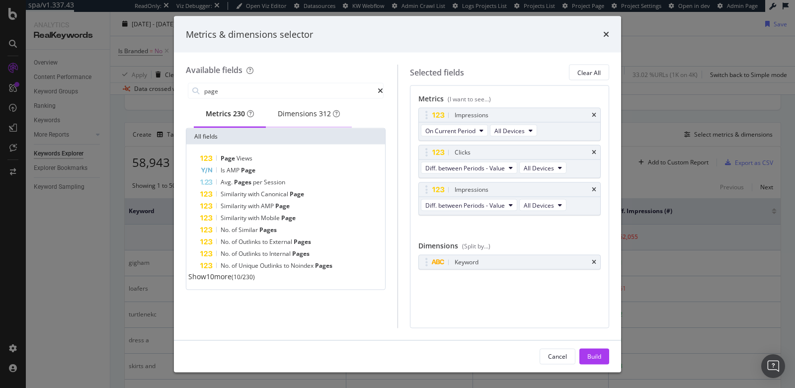
click at [312, 118] on div "Dimensions 312" at bounding box center [309, 114] width 62 height 10
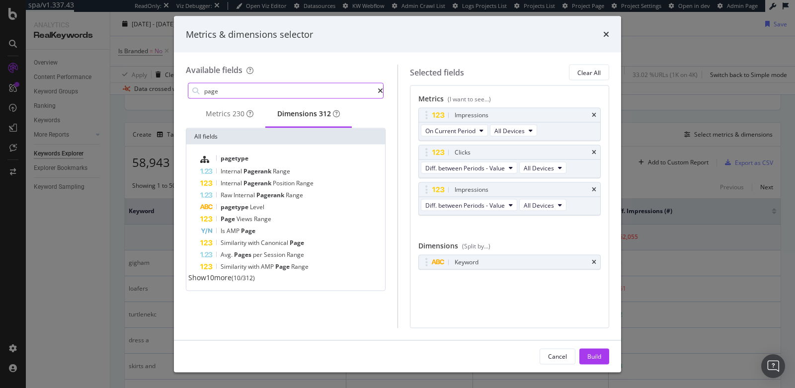
click at [260, 90] on input "page" at bounding box center [290, 90] width 174 height 15
type input "full url"
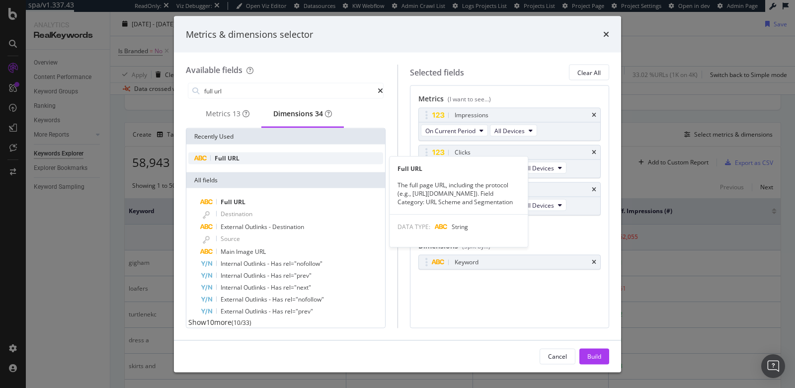
click at [243, 163] on div "Full URL" at bounding box center [285, 159] width 195 height 12
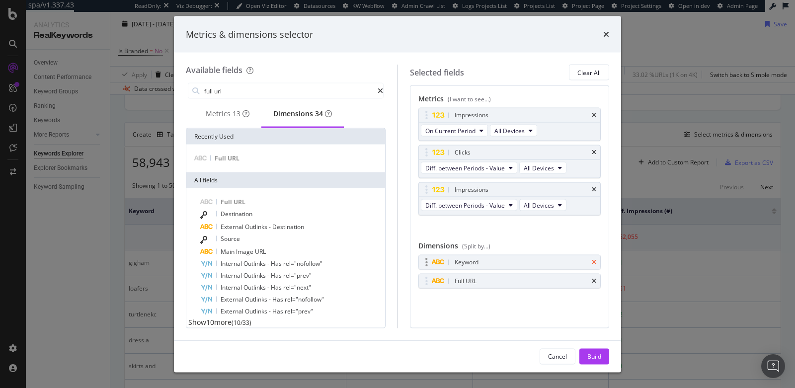
click at [596, 261] on icon "times" at bounding box center [594, 262] width 4 height 6
click at [592, 355] on div "Build" at bounding box center [594, 356] width 14 height 8
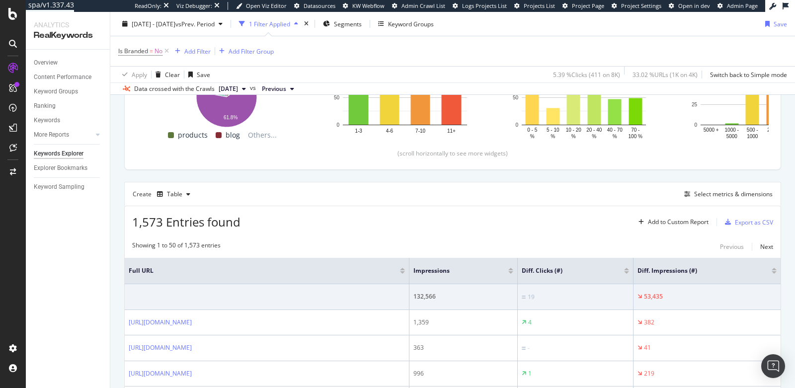
click at [775, 271] on div at bounding box center [774, 272] width 5 height 2
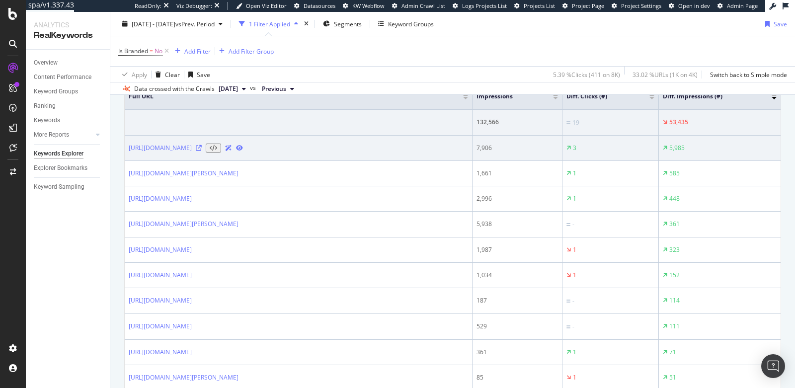
scroll to position [361, 0]
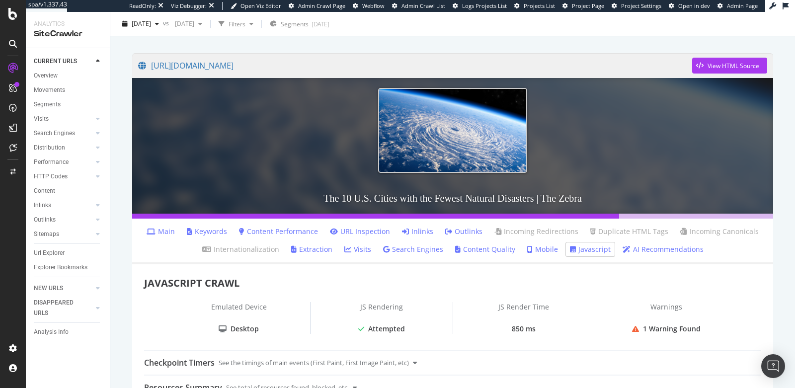
scroll to position [63, 0]
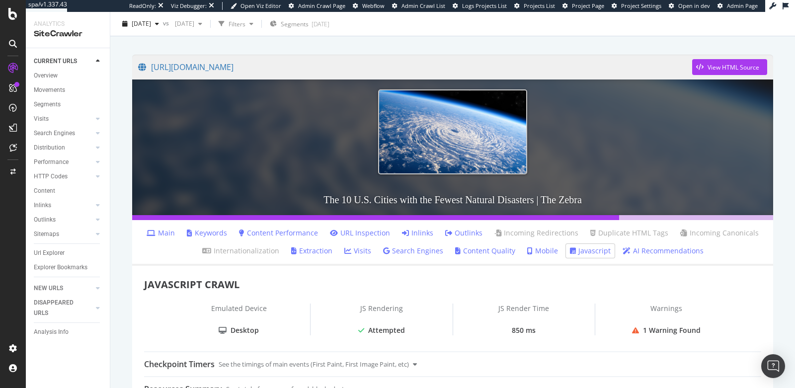
drag, startPoint x: 448, startPoint y: 68, endPoint x: 372, endPoint y: 18, distance: 90.8
click at [0, 0] on div "spa/v1.337.43 ReadOnly: Viz Debugger: Open Viz Editor Admin Crawl Page Webflow …" at bounding box center [397, 194] width 795 height 388
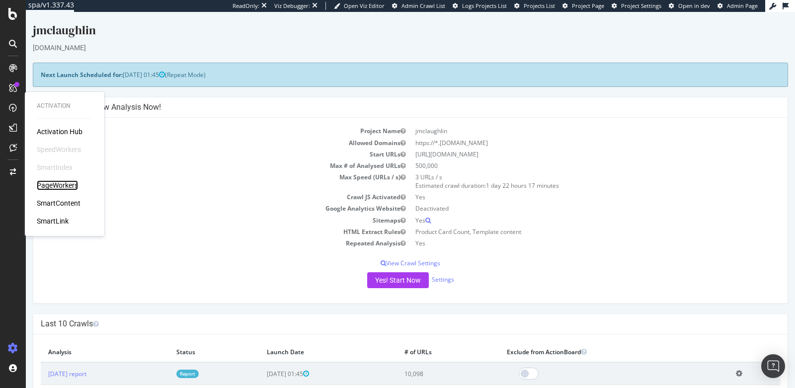
click at [66, 186] on div "PageWorkers" at bounding box center [57, 185] width 41 height 10
